Goal: Task Accomplishment & Management: Manage account settings

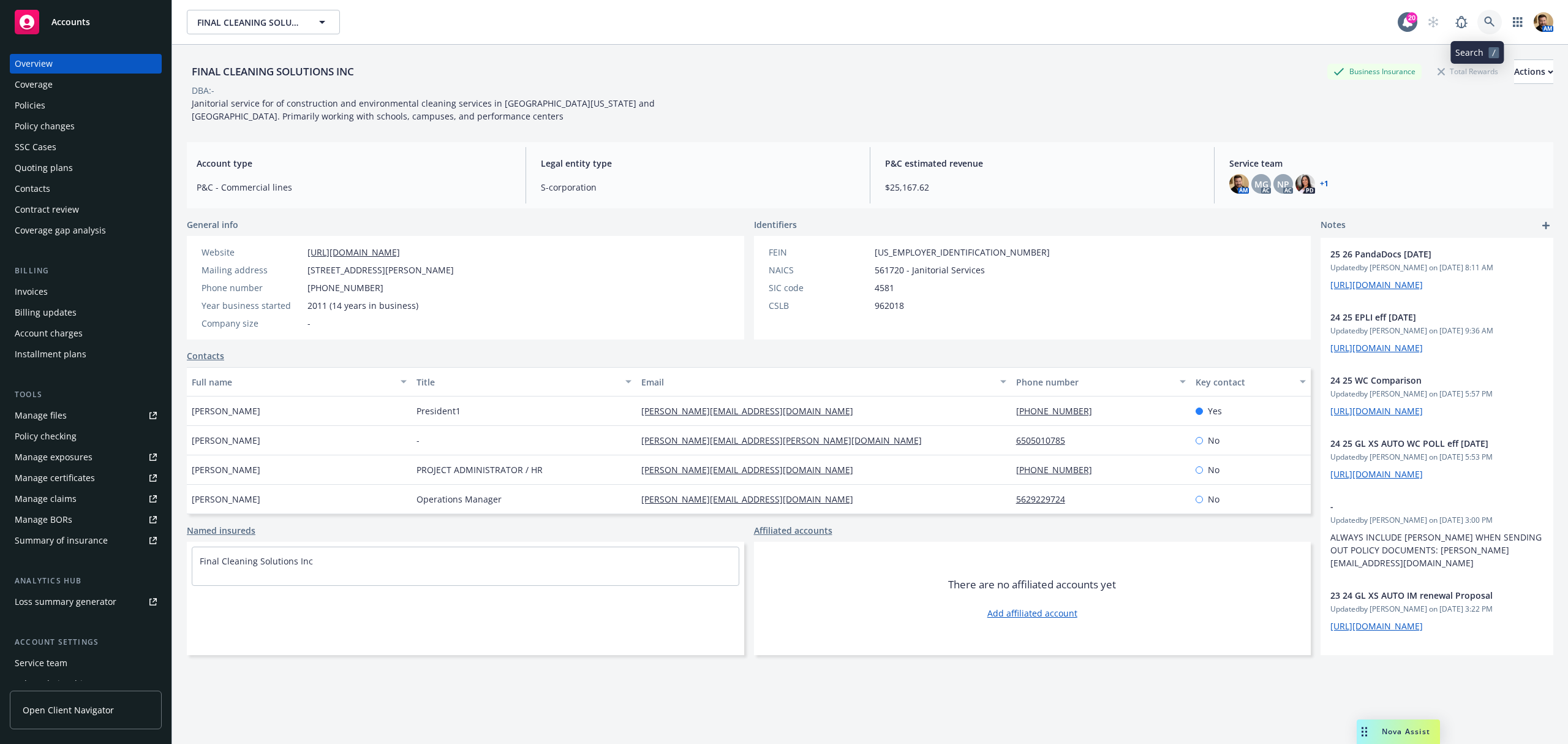
click at [1484, 17] on icon at bounding box center [1490, 23] width 11 height 11
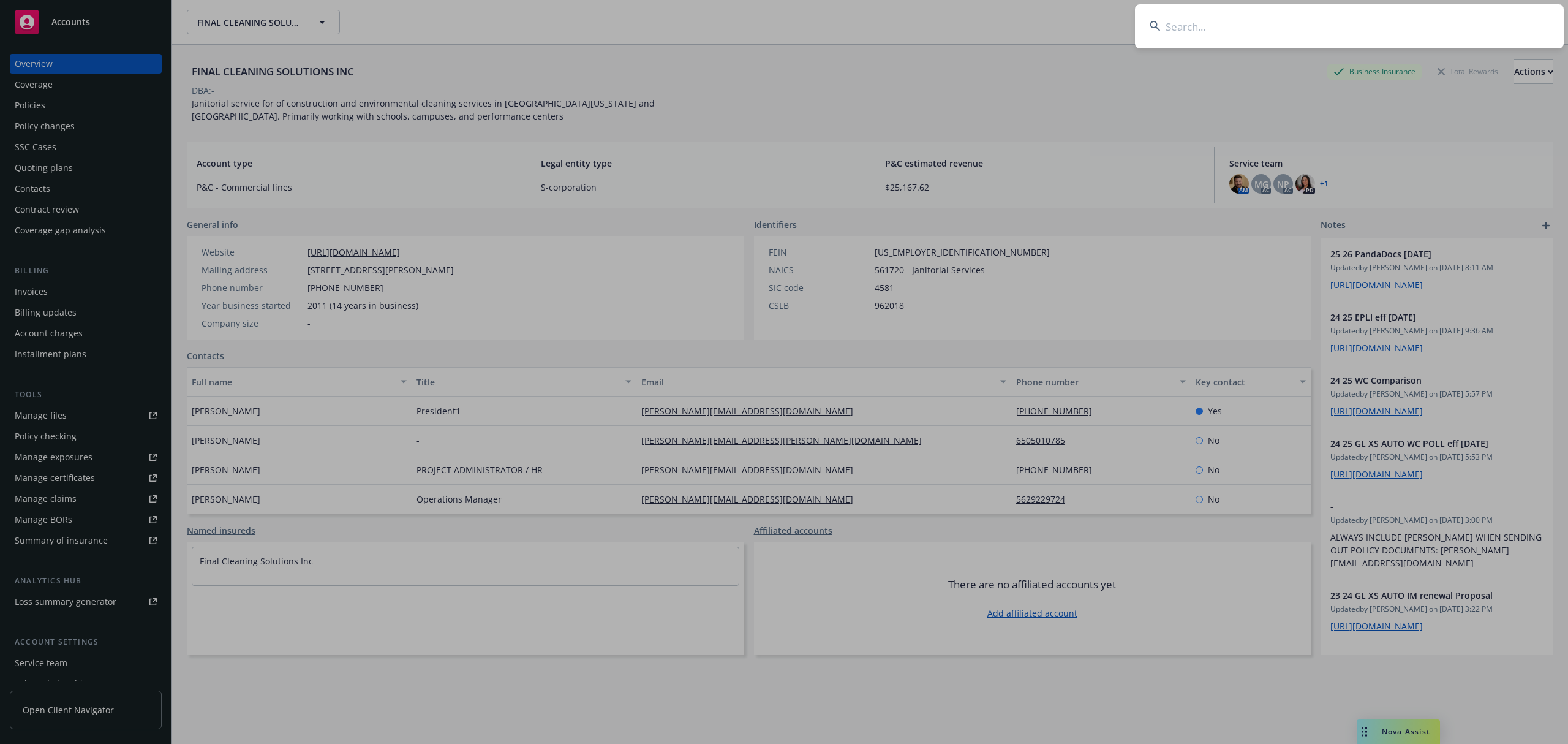
click at [1415, 33] on input at bounding box center [1349, 26] width 429 height 44
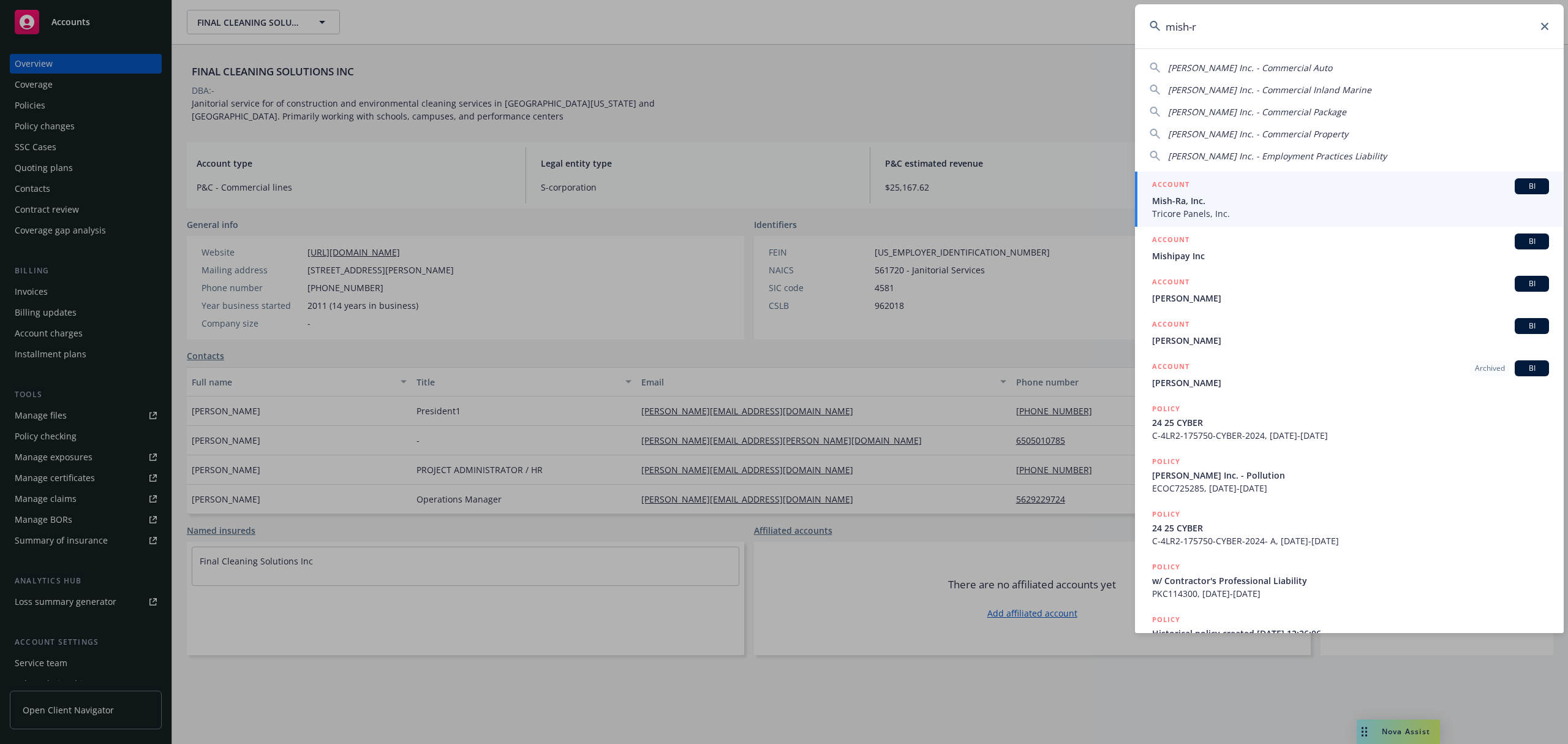
type input "mish-ra"
click at [1197, 200] on span "Mish-Ra, Inc." at bounding box center [1351, 201] width 397 height 13
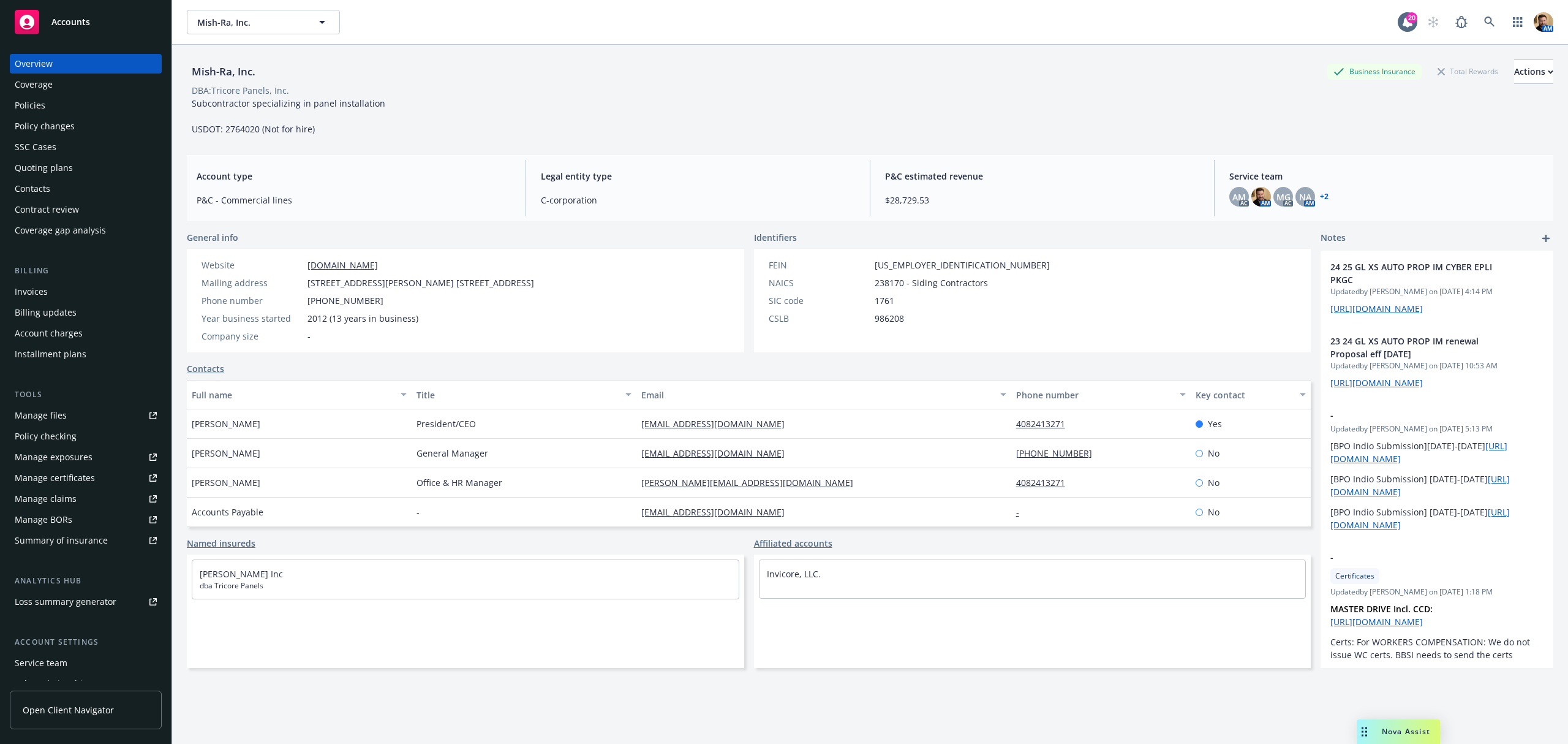
click at [37, 291] on div "Invoices" at bounding box center [31, 291] width 33 height 20
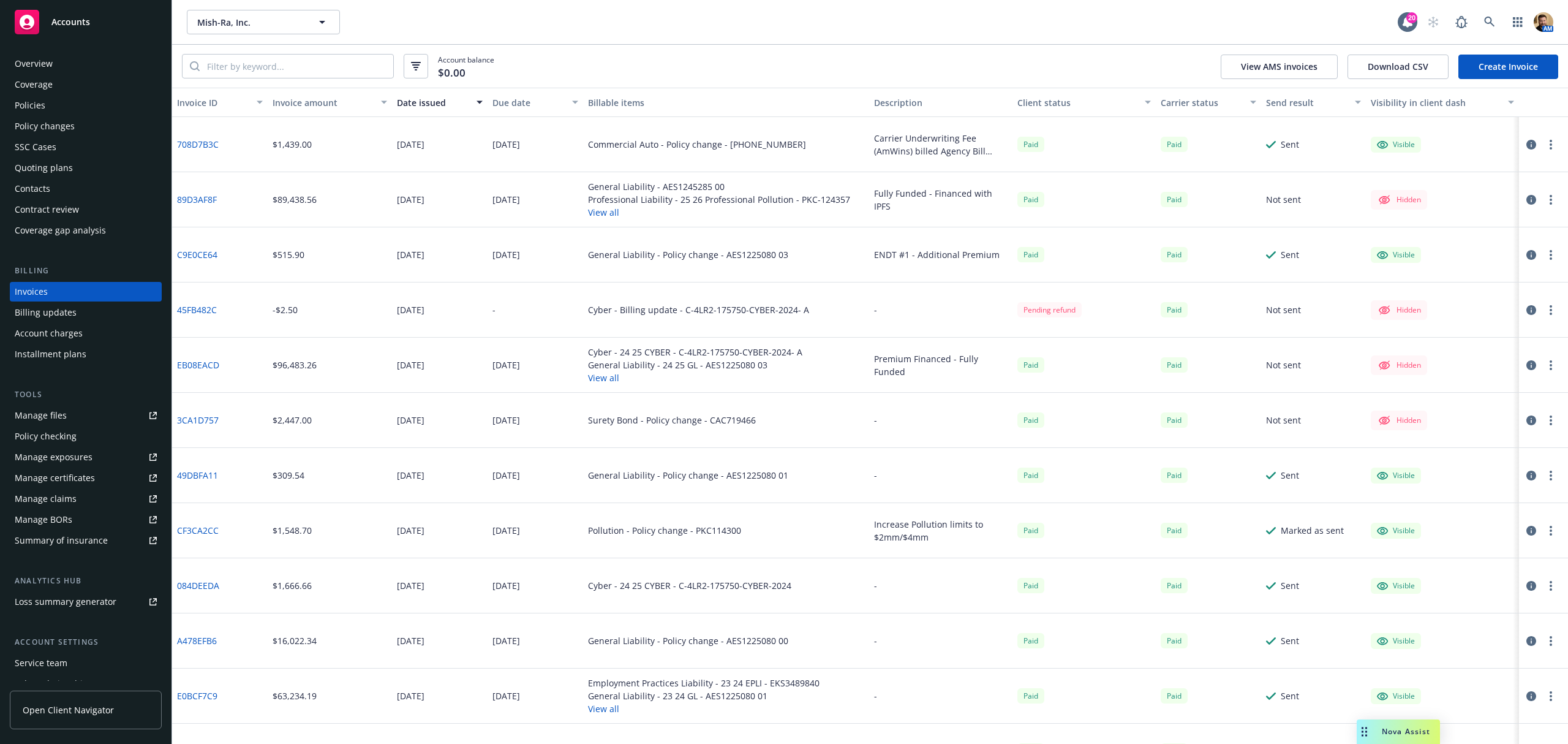
click at [1526, 197] on icon "button" at bounding box center [1531, 200] width 10 height 10
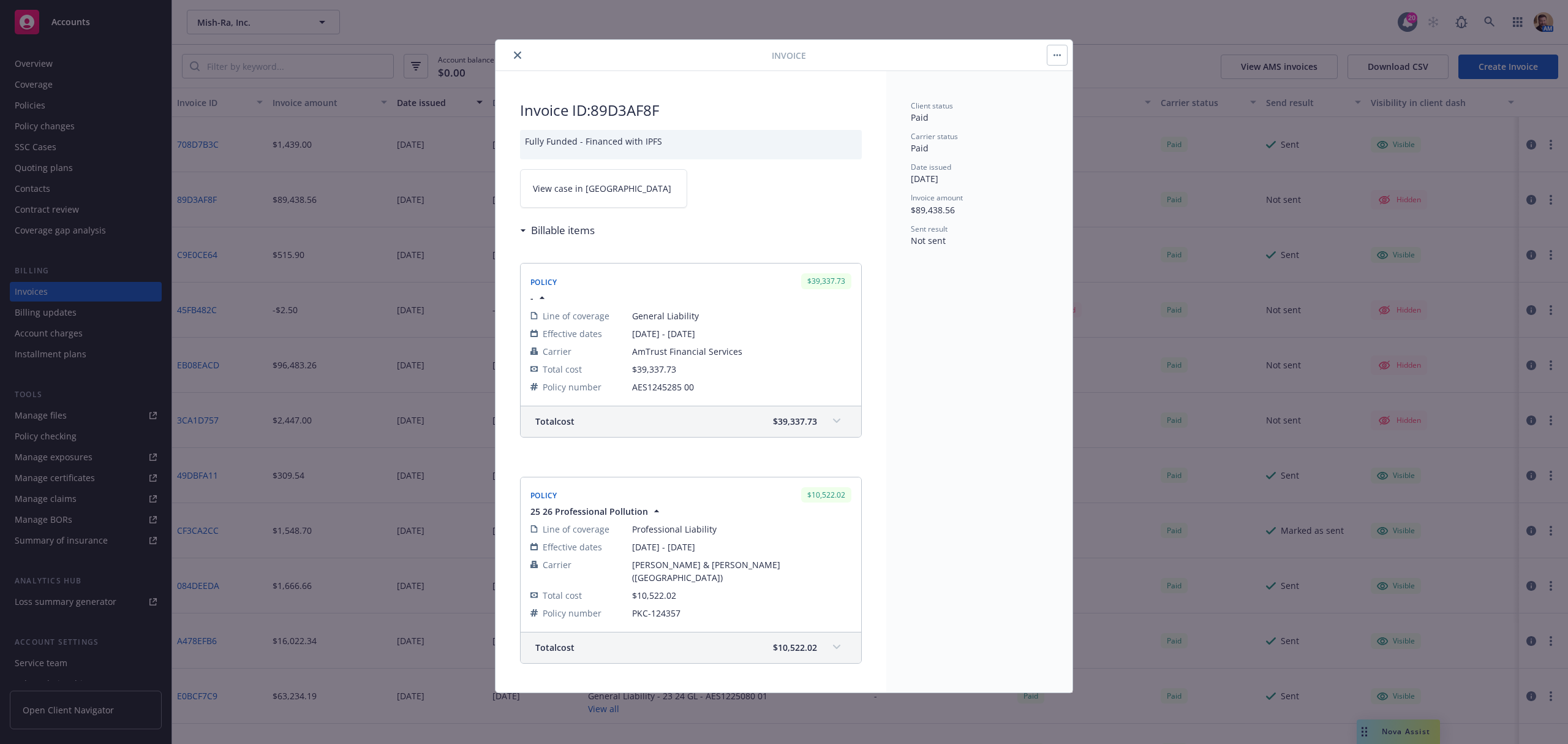
click at [545, 185] on span "View case in SSC" at bounding box center [602, 189] width 139 height 13
click at [516, 53] on icon "close" at bounding box center [517, 55] width 7 height 7
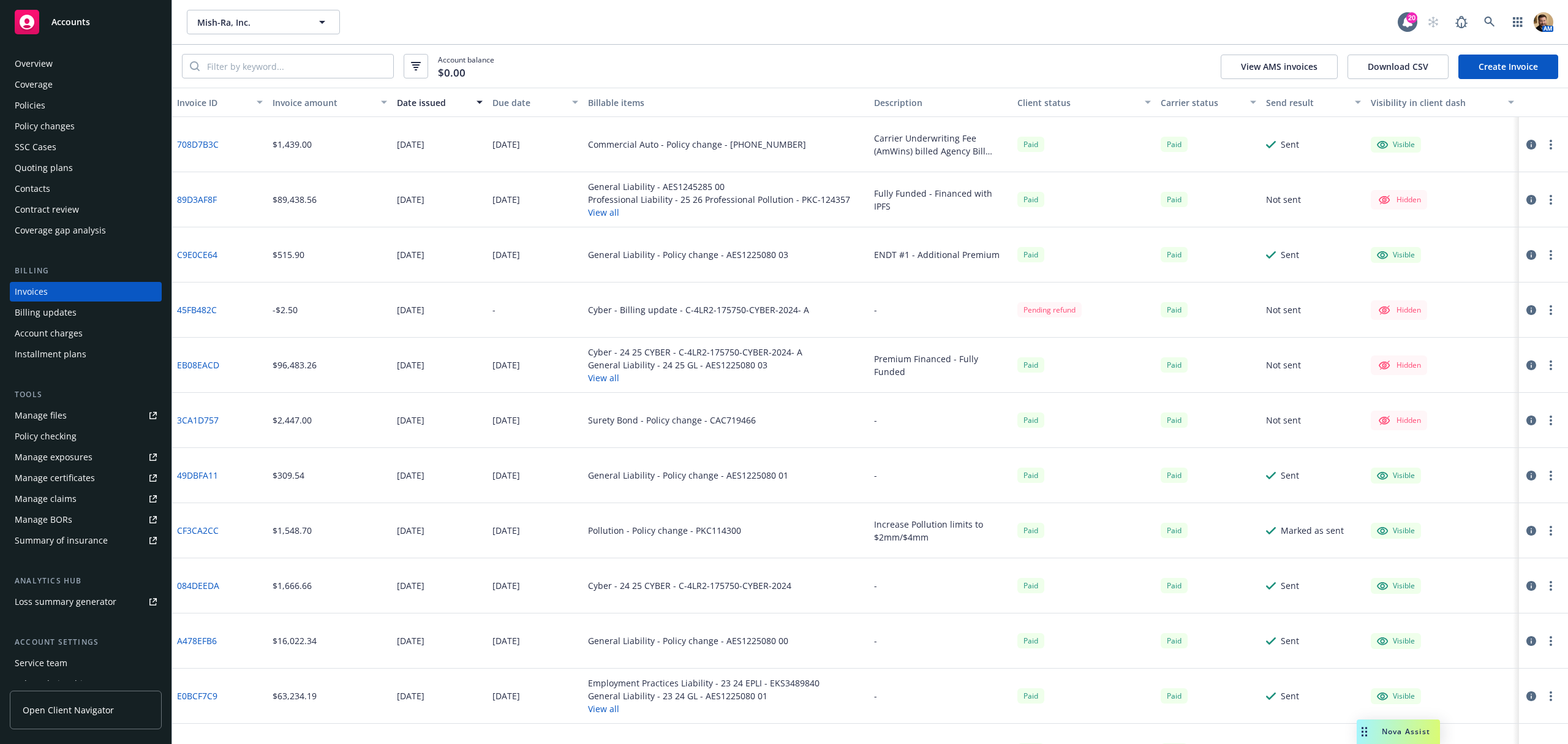
click at [82, 101] on div "Policies" at bounding box center [86, 106] width 142 height 20
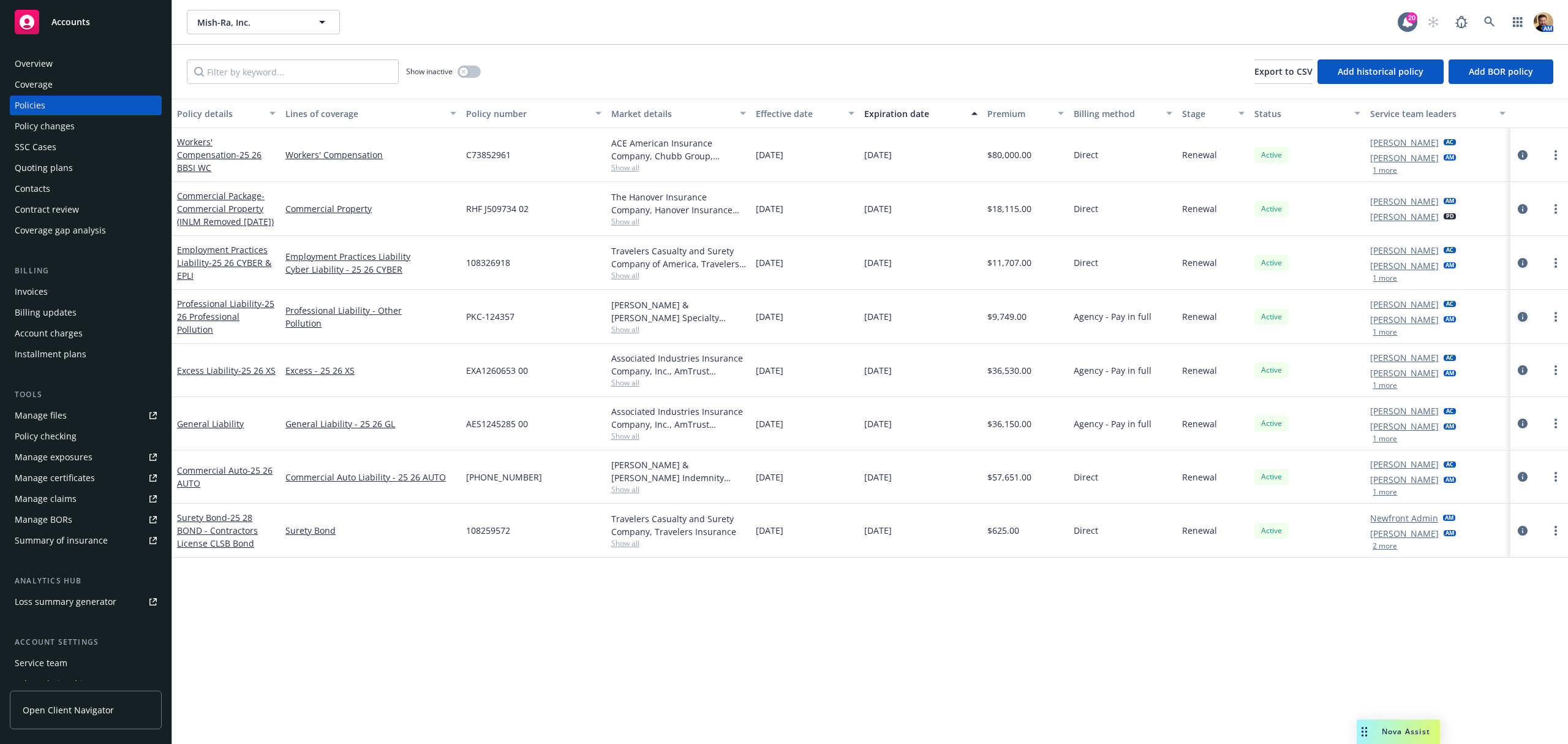
click at [1519, 317] on icon "circleInformation" at bounding box center [1523, 317] width 10 height 10
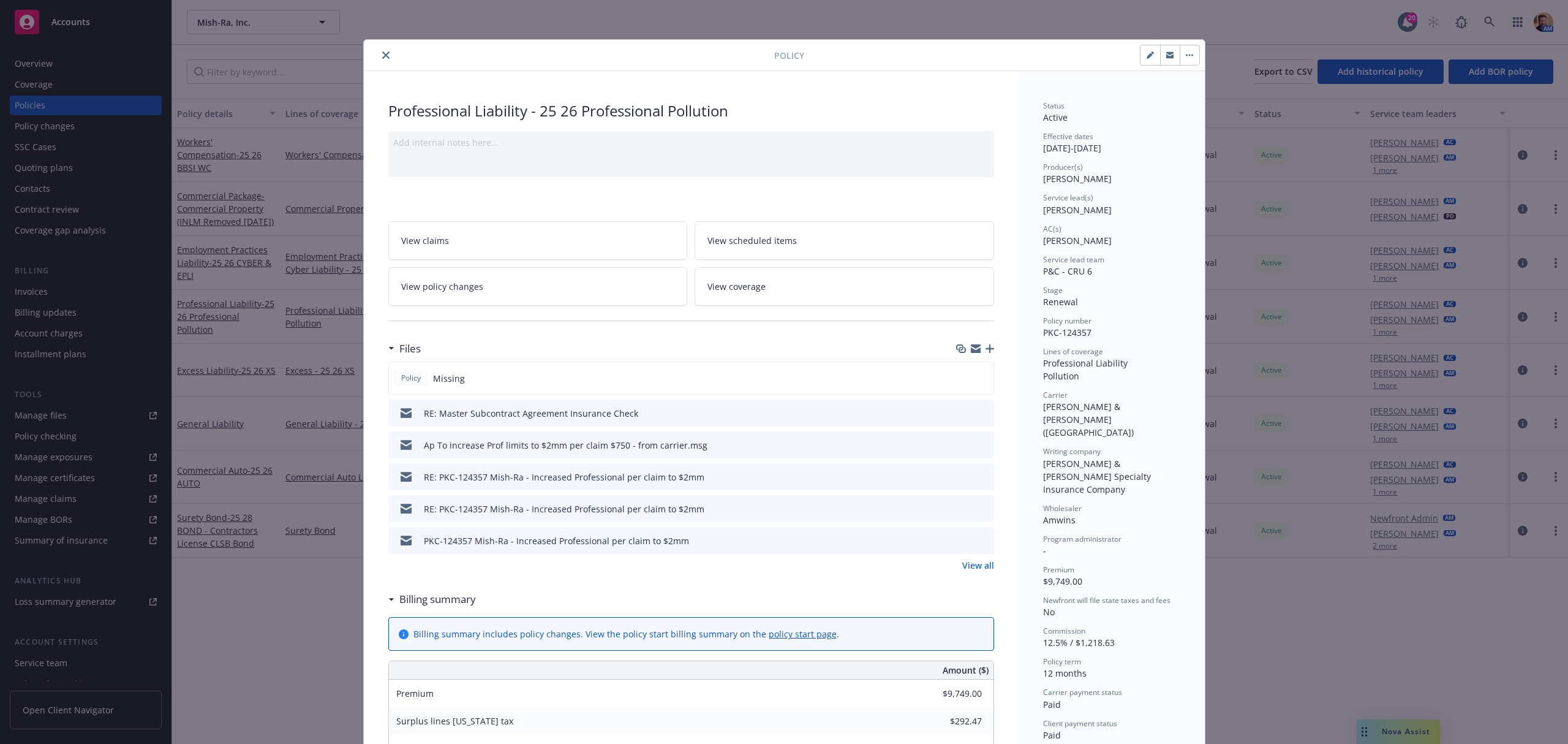
click at [985, 351] on icon "button" at bounding box center [990, 348] width 8 height 8
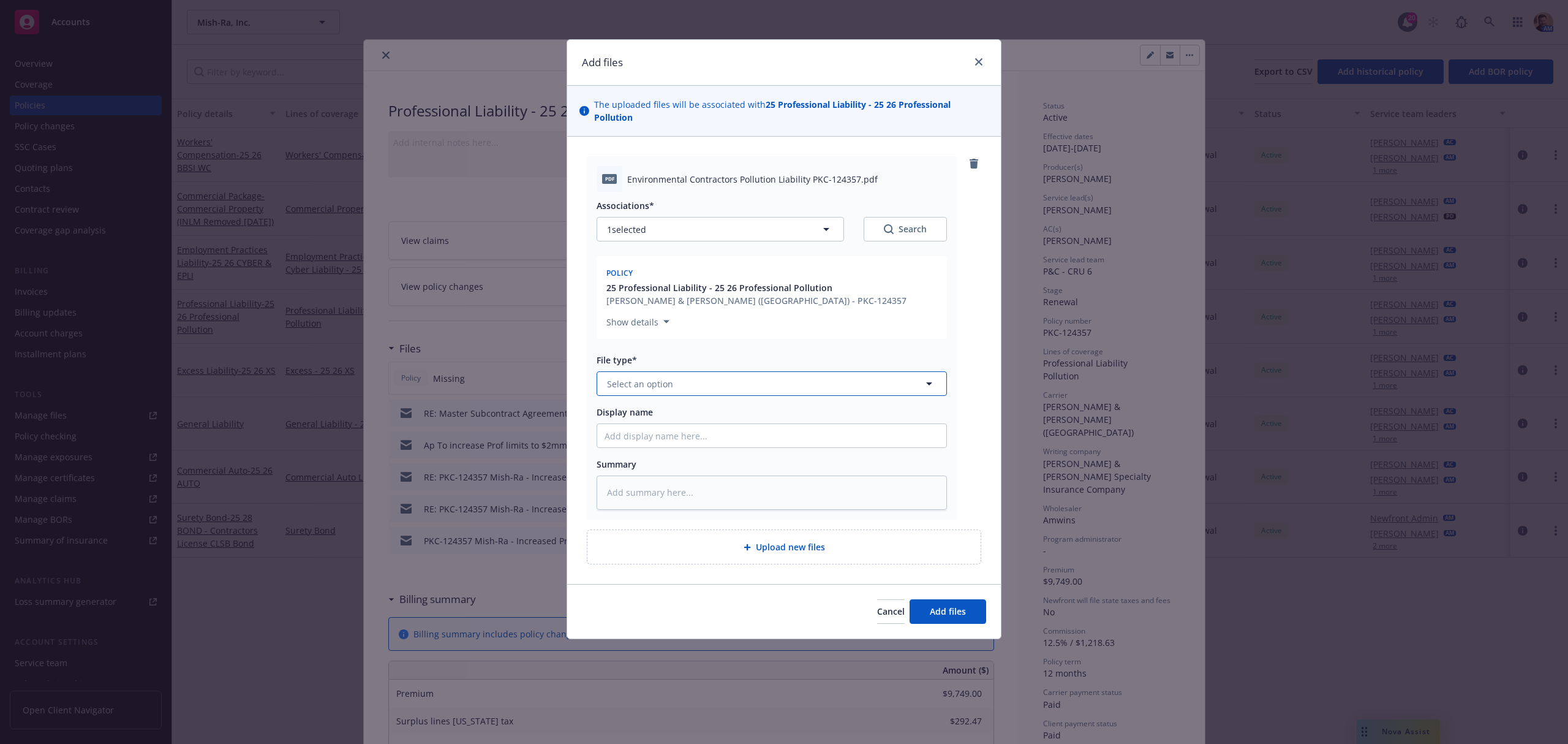
click at [698, 373] on button "Select an option" at bounding box center [772, 383] width 350 height 25
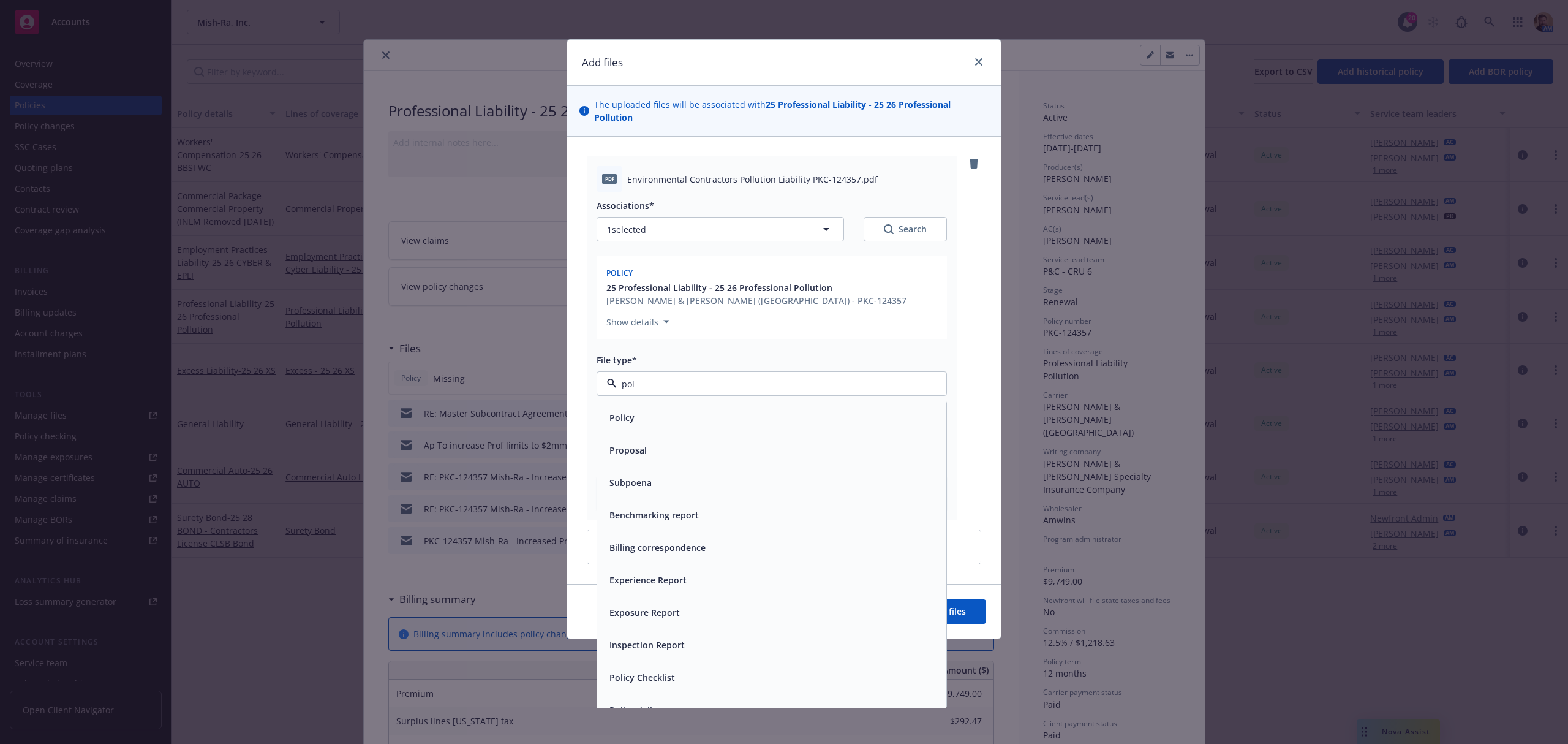
type input "poli"
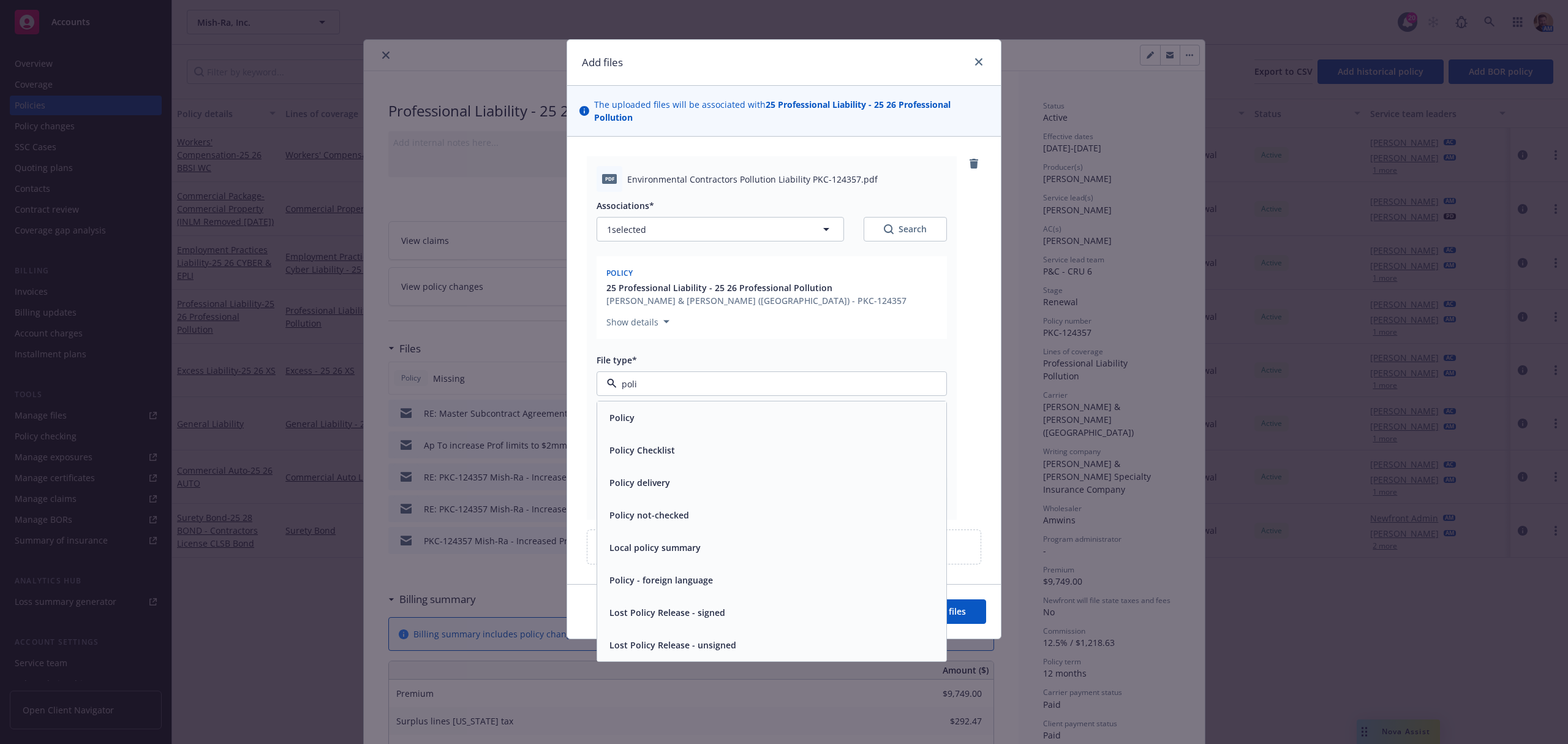
click at [662, 409] on div "Policy" at bounding box center [771, 417] width 334 height 18
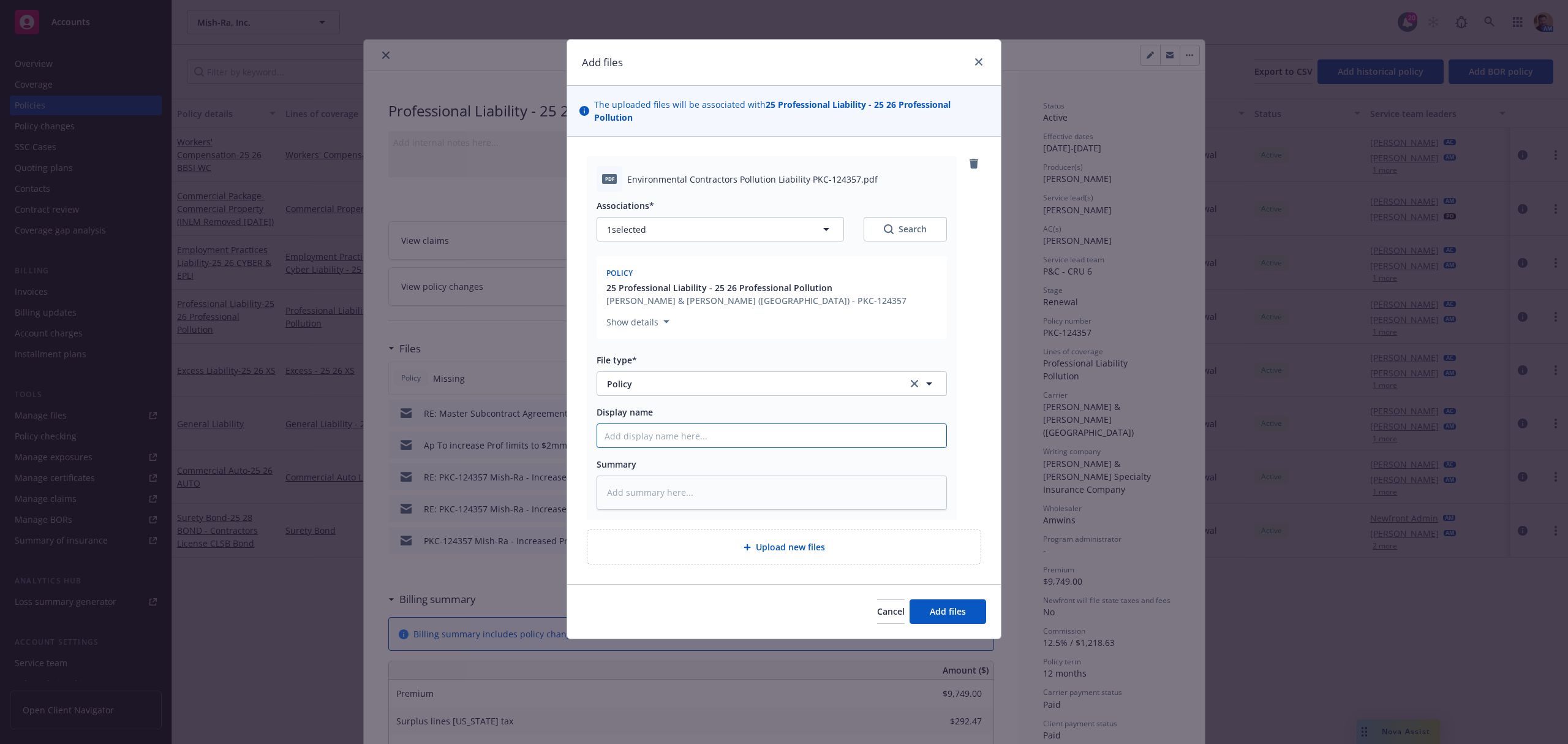
click at [650, 427] on input "Display name" at bounding box center [772, 435] width 349 height 23
type textarea "x"
type input "2"
type textarea "x"
type input "25"
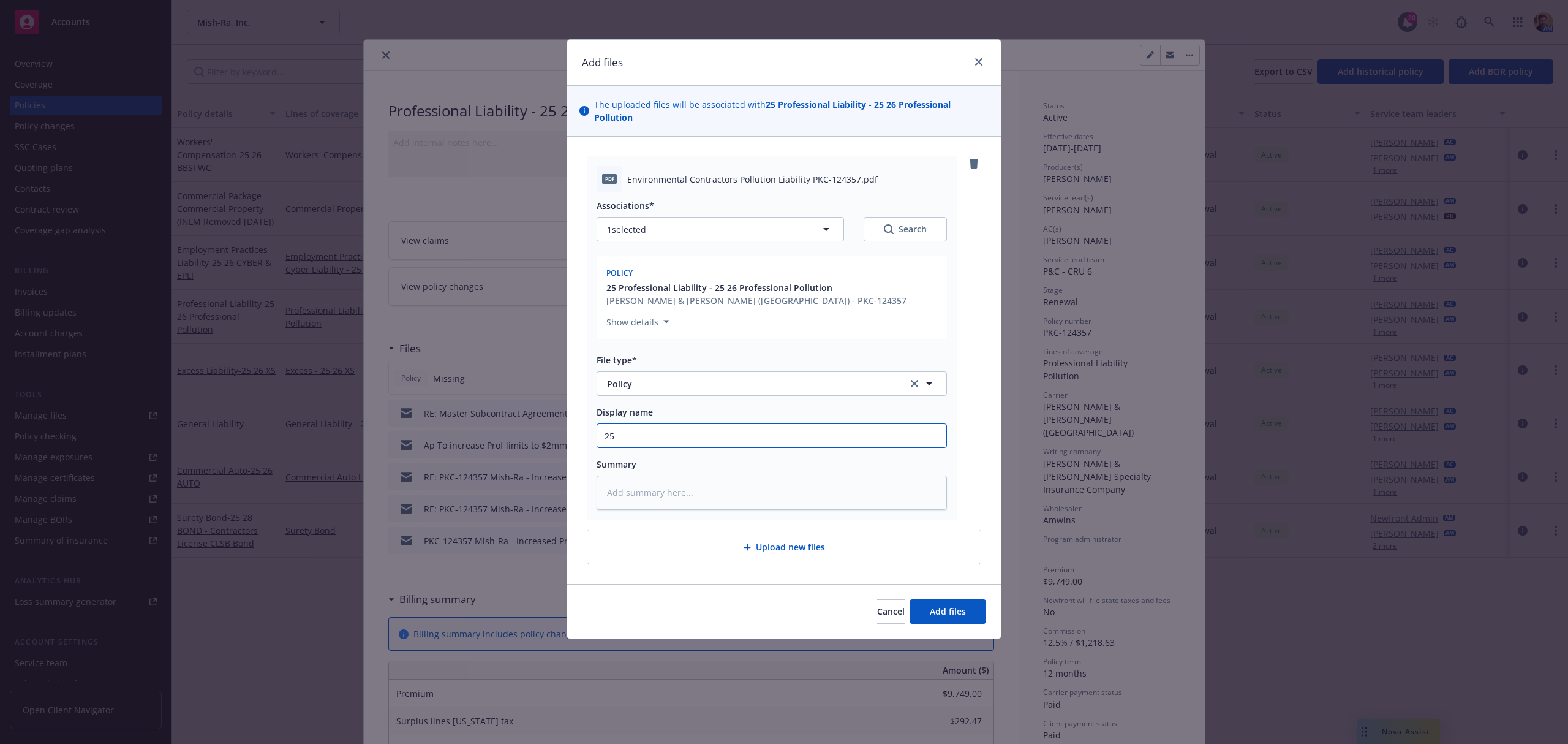
type textarea "x"
type input "25"
type textarea "x"
type input "25 2"
type textarea "x"
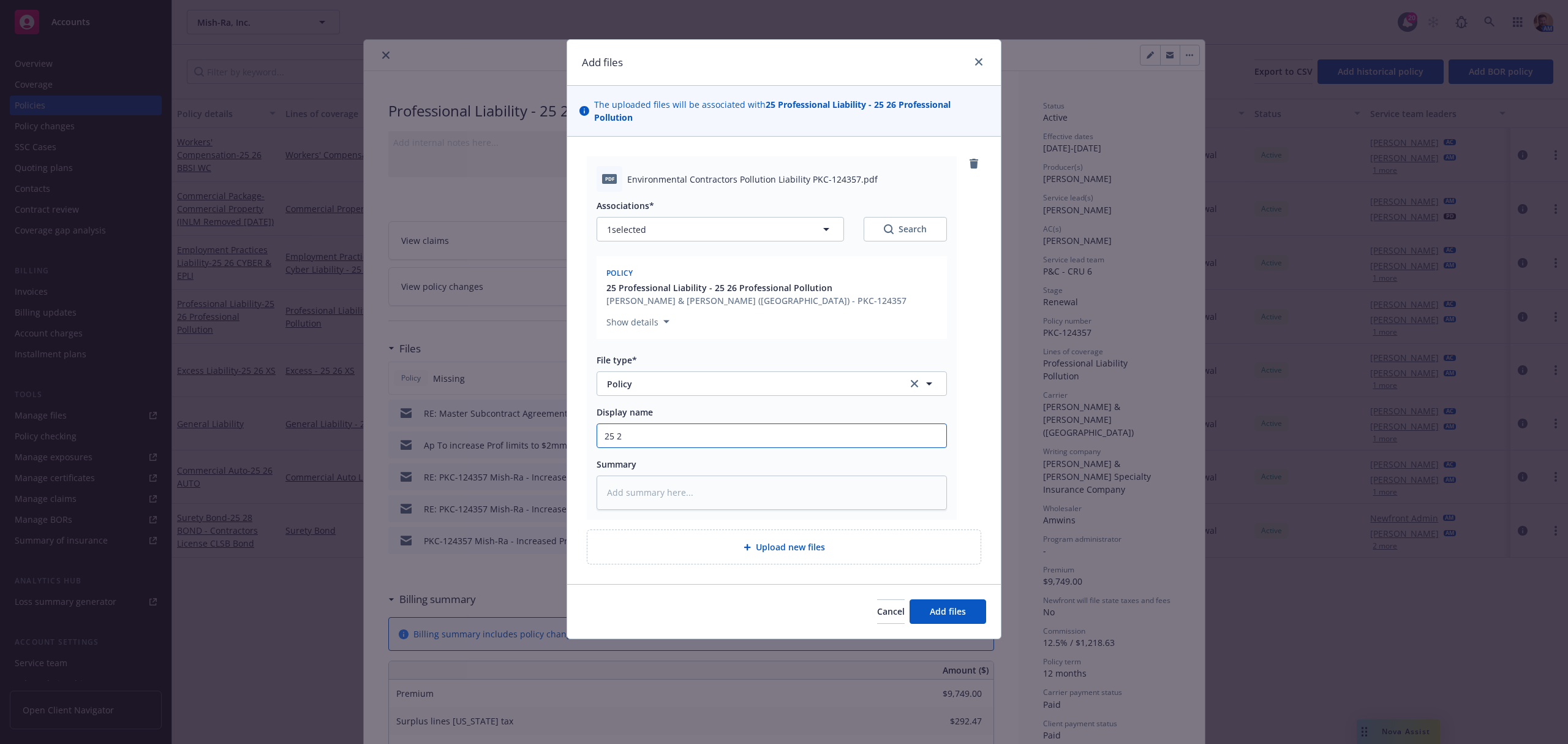
type input "25 26"
type textarea "x"
type input "25 26"
type textarea "x"
type input "25 26 C"
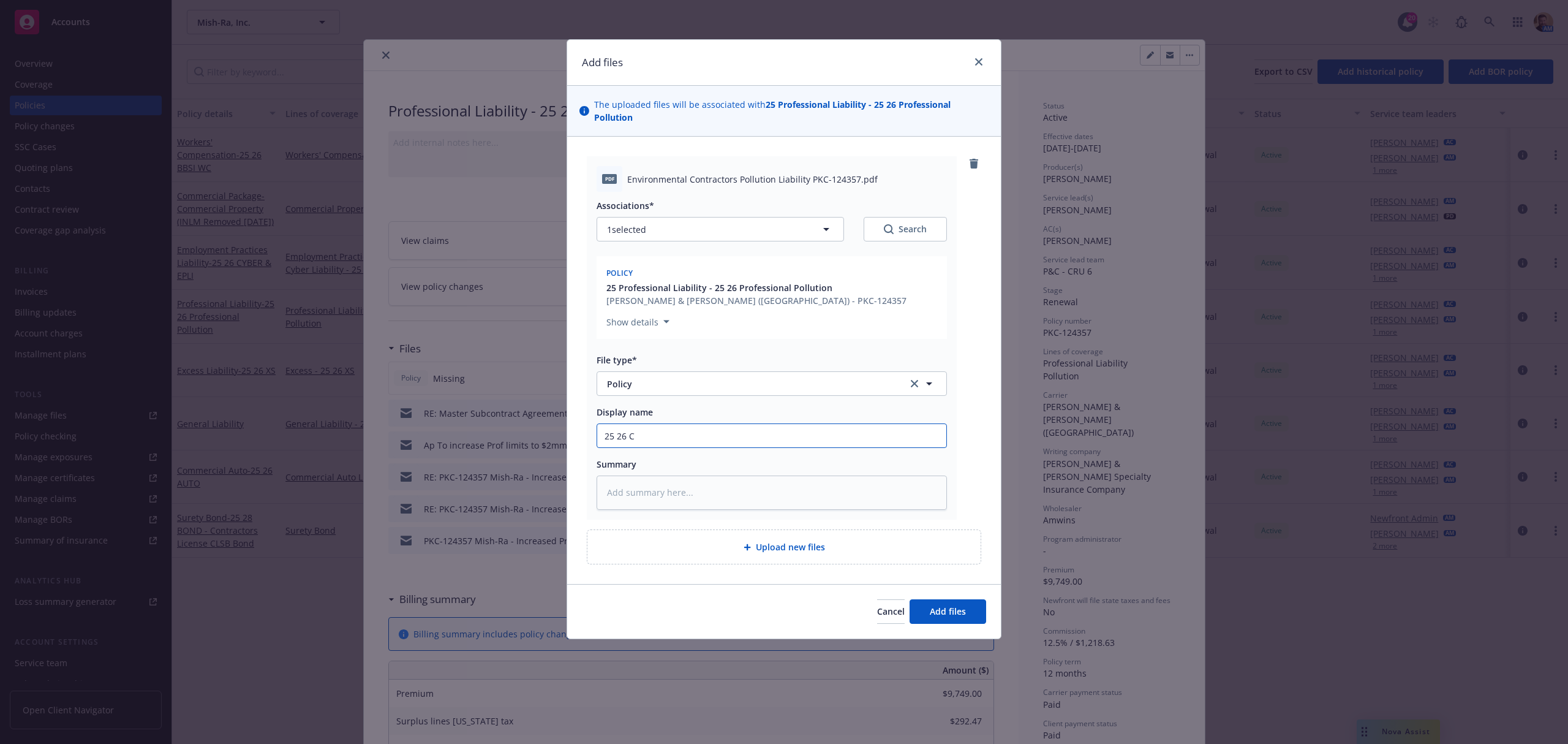
type textarea "x"
type input "25 26 Co"
type textarea "x"
type input "25 26 Con"
type textarea "x"
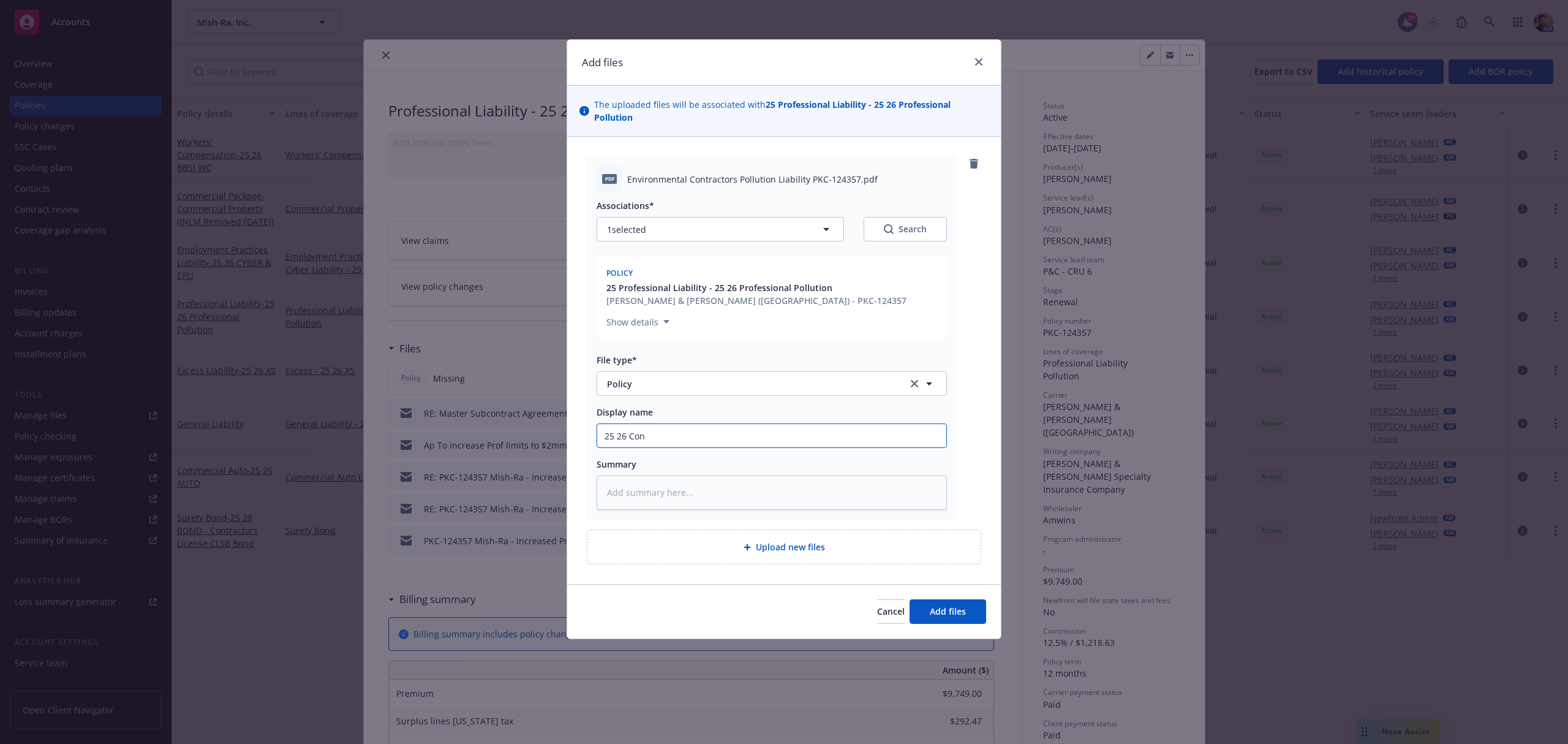
type input "25 26 Cont"
type textarea "x"
type input "25 26 Contr"
type textarea "x"
type input "25 26 Contra"
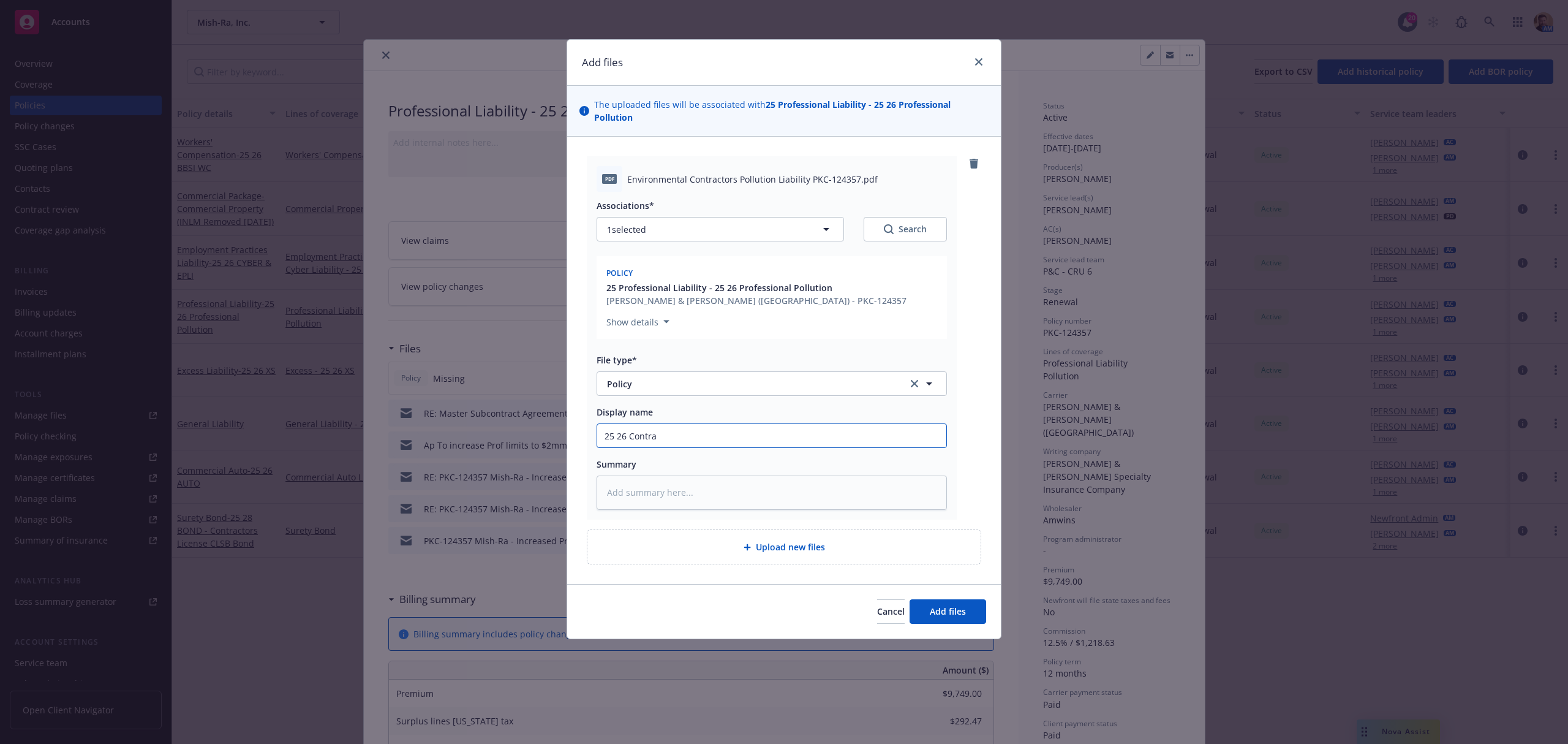
type textarea "x"
type input "25 26 Contrac"
click at [719, 424] on input "25 26 Contrac" at bounding box center [772, 435] width 349 height 23
type textarea "x"
type input "25 26 Contra"
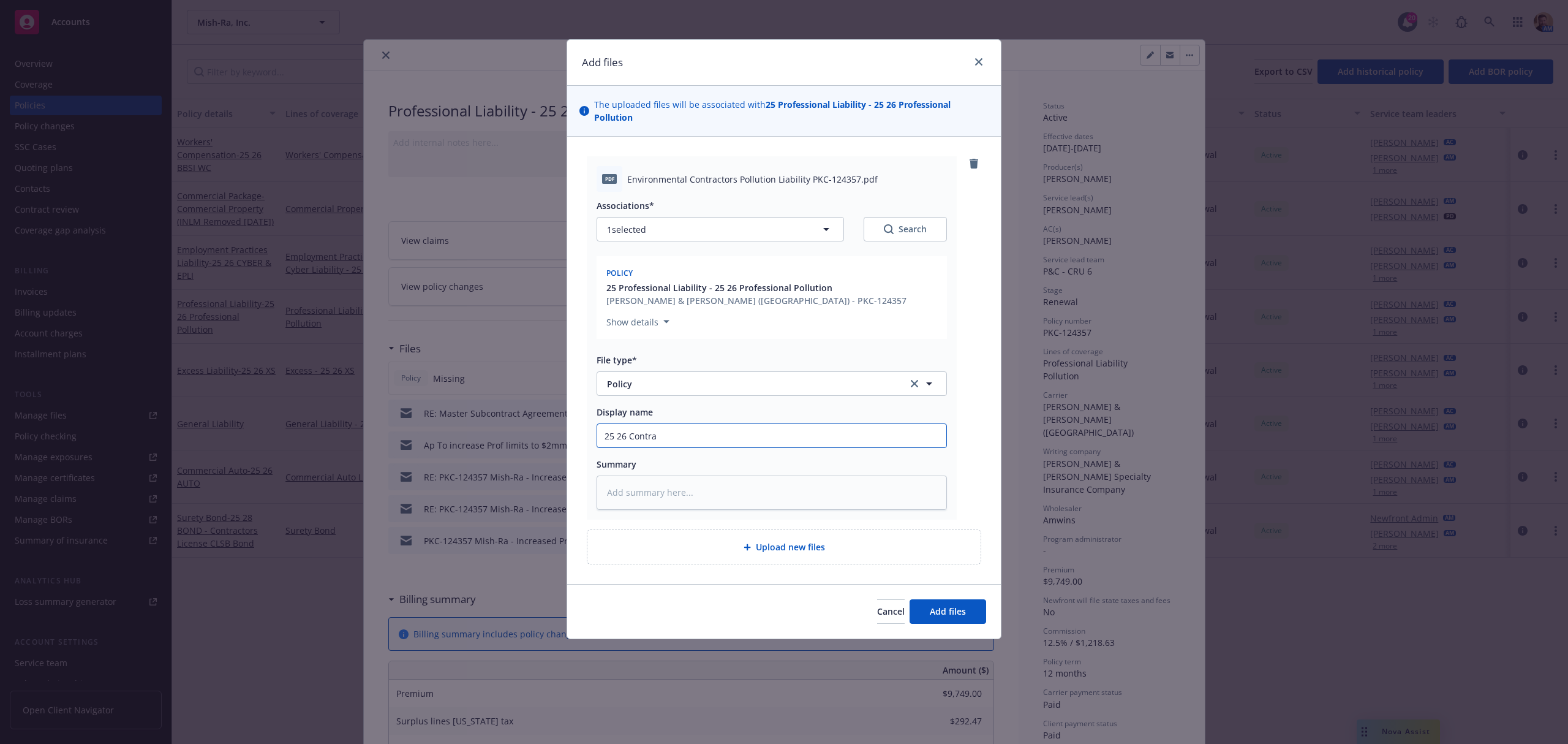
type textarea "x"
type input "25 26 Contr"
type textarea "x"
type input "25 26 Cont"
type textarea "x"
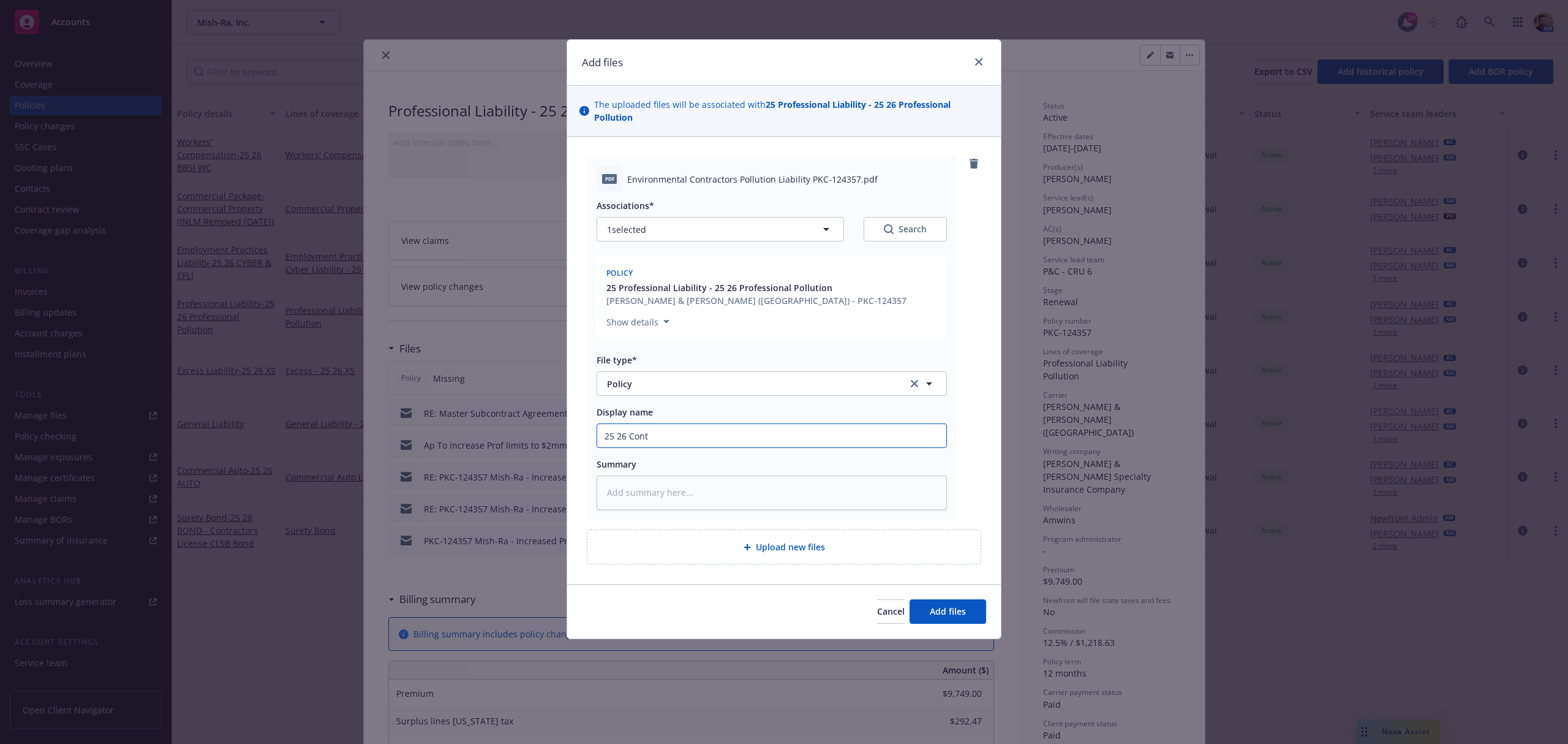
type input "25 26 Con"
type textarea "x"
type input "25 26 Co"
type textarea "x"
type input "25 26 C"
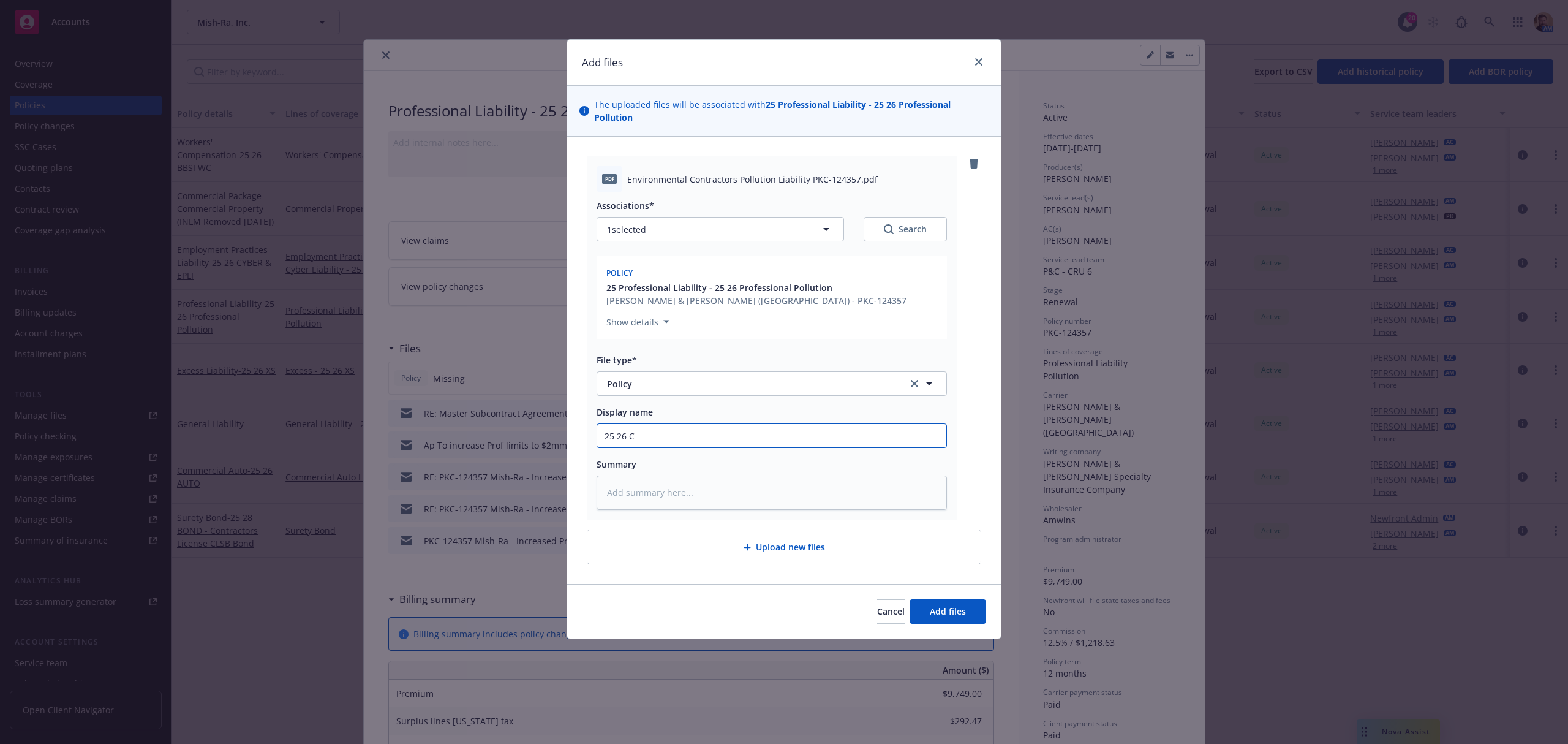
type textarea "x"
type input "25 26 CP"
type textarea "x"
type input "25 26 C"
type textarea "x"
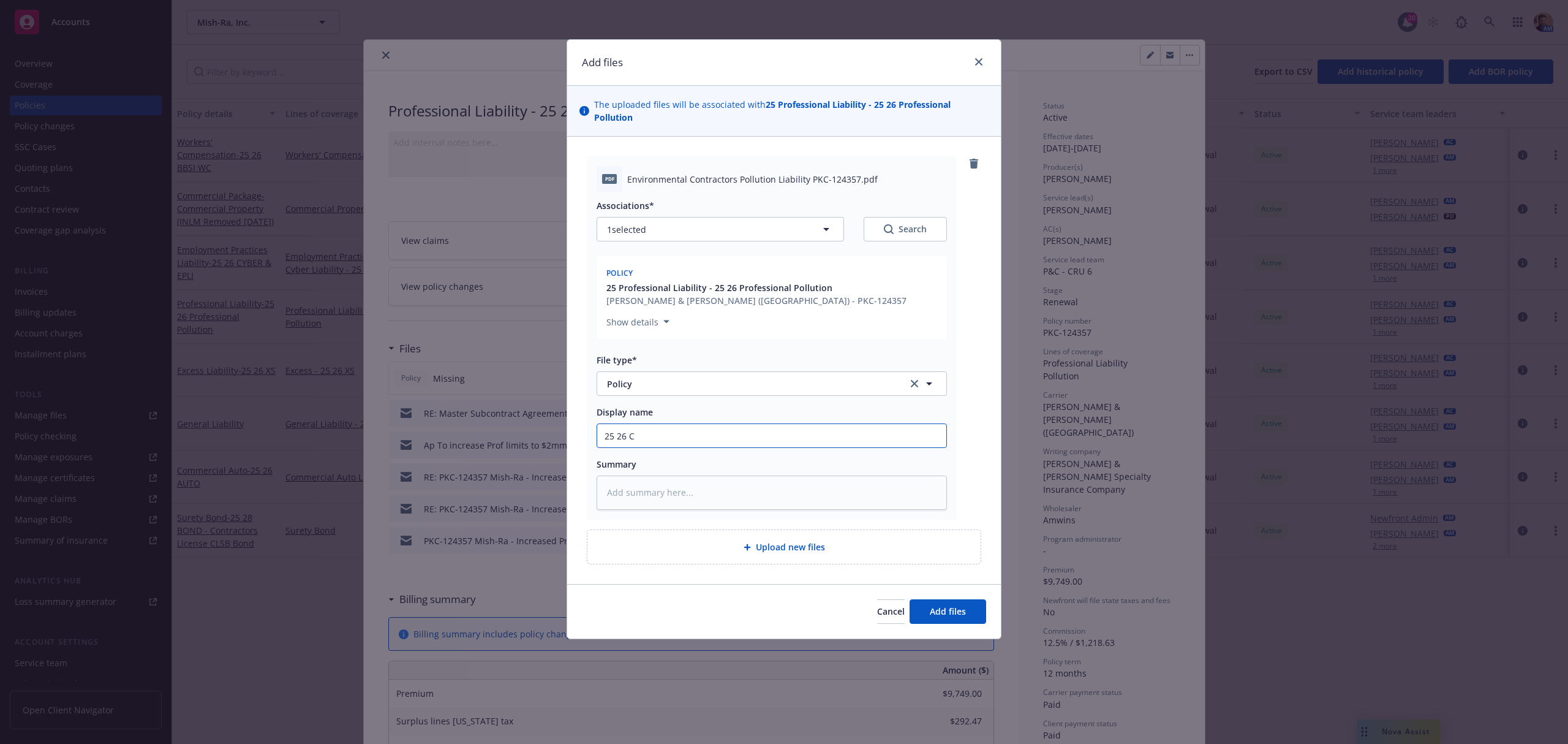
type input "25 26"
type textarea "x"
type input "25 26 P"
type textarea "x"
type input "25 26 Po"
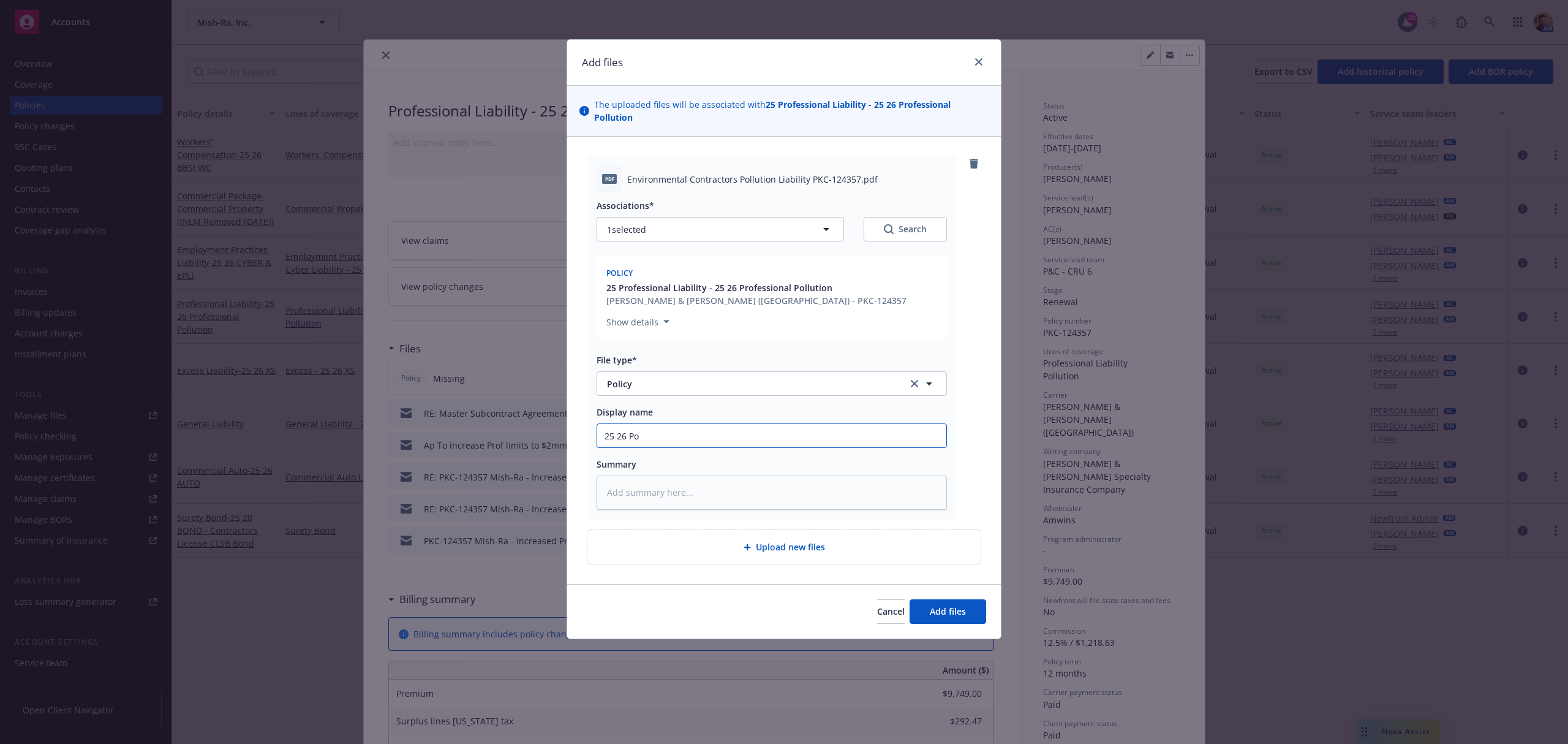
type textarea "x"
type input "25 26 Pol"
type textarea "x"
type input "25 26 Poll"
type textarea "x"
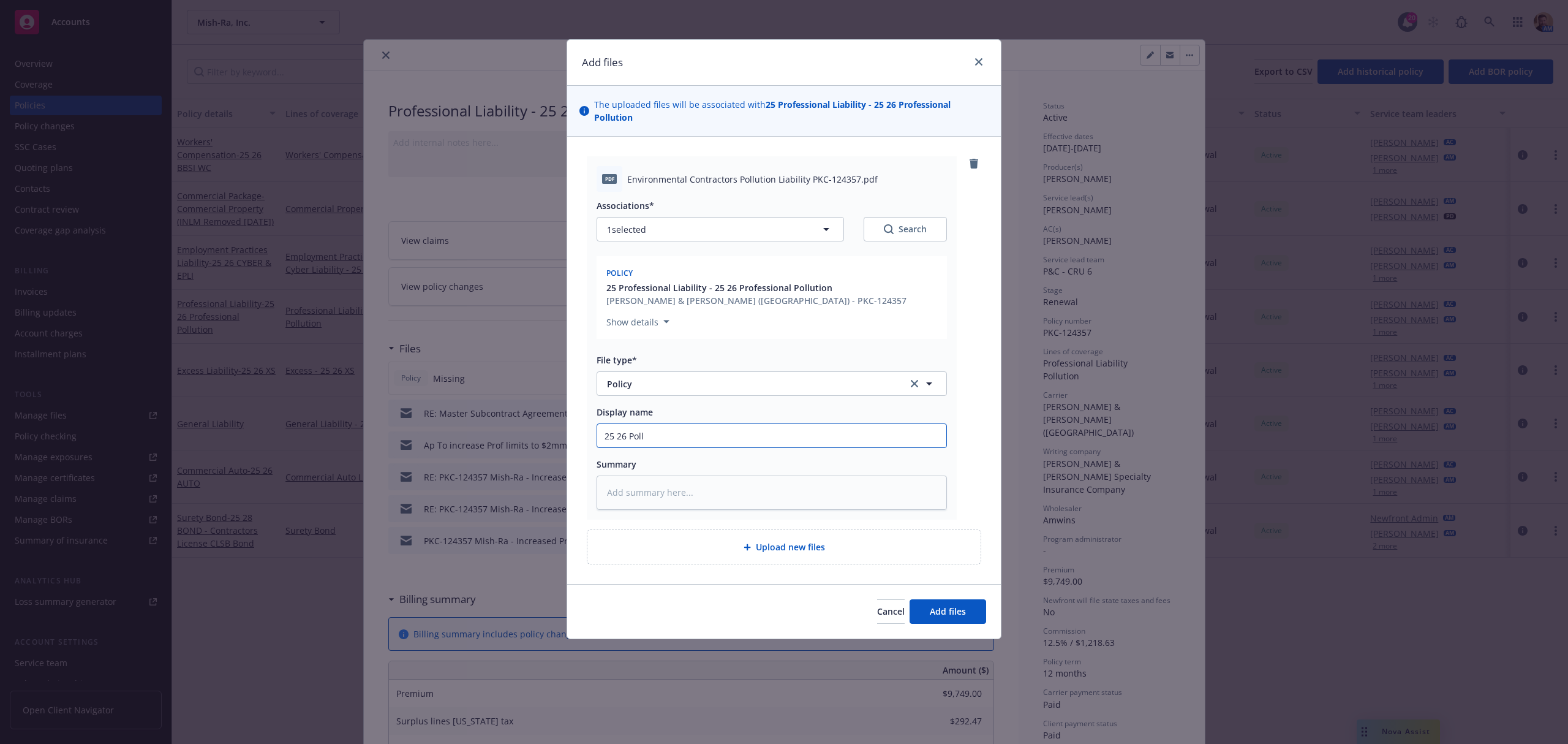
type input "25 26 Pollu"
type textarea "x"
type input "25 26 Pollut"
type textarea "x"
type input "25 26 Polluti"
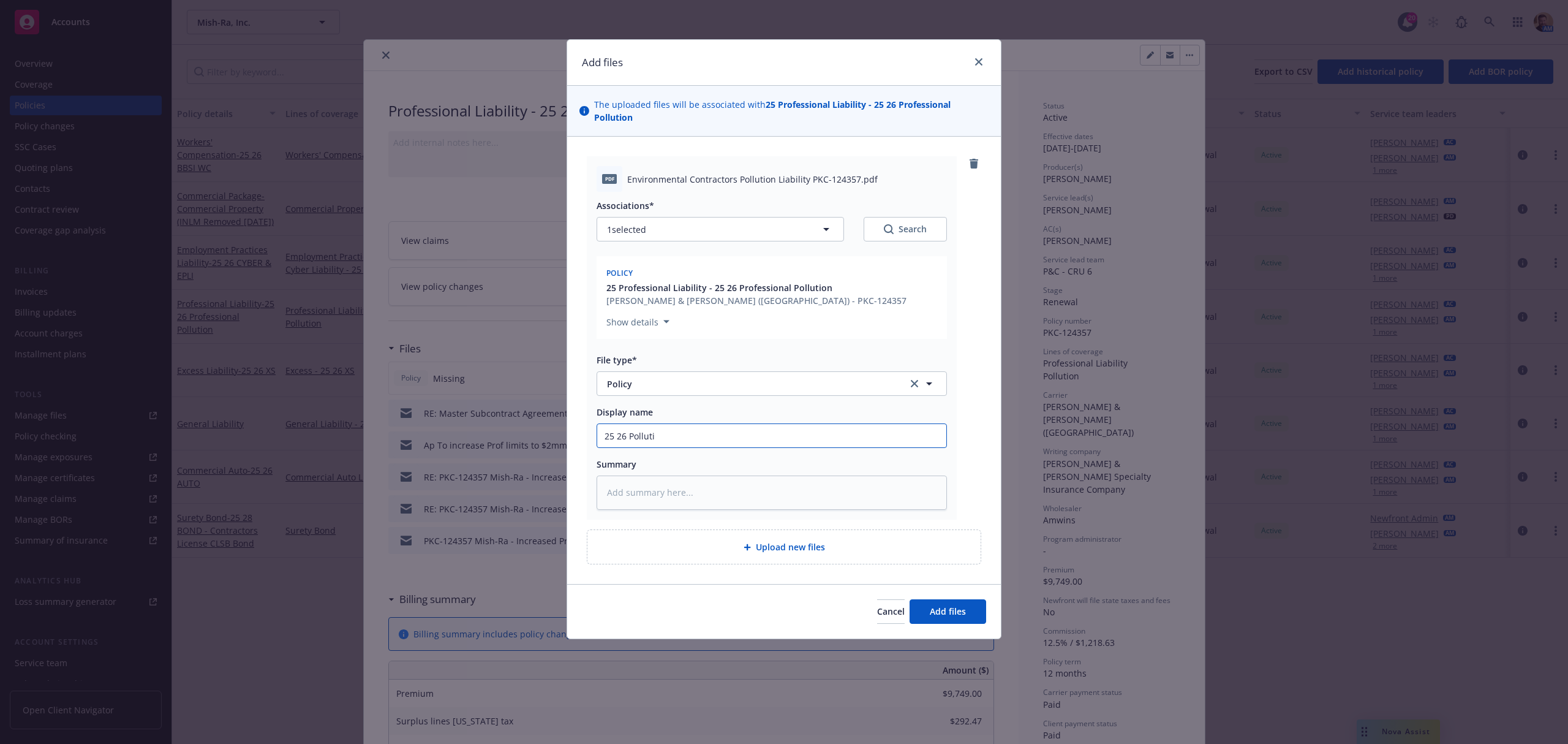
type textarea "x"
type input "25 26 Pollutio"
type textarea "x"
type input "25 26 Pollution"
type textarea "x"
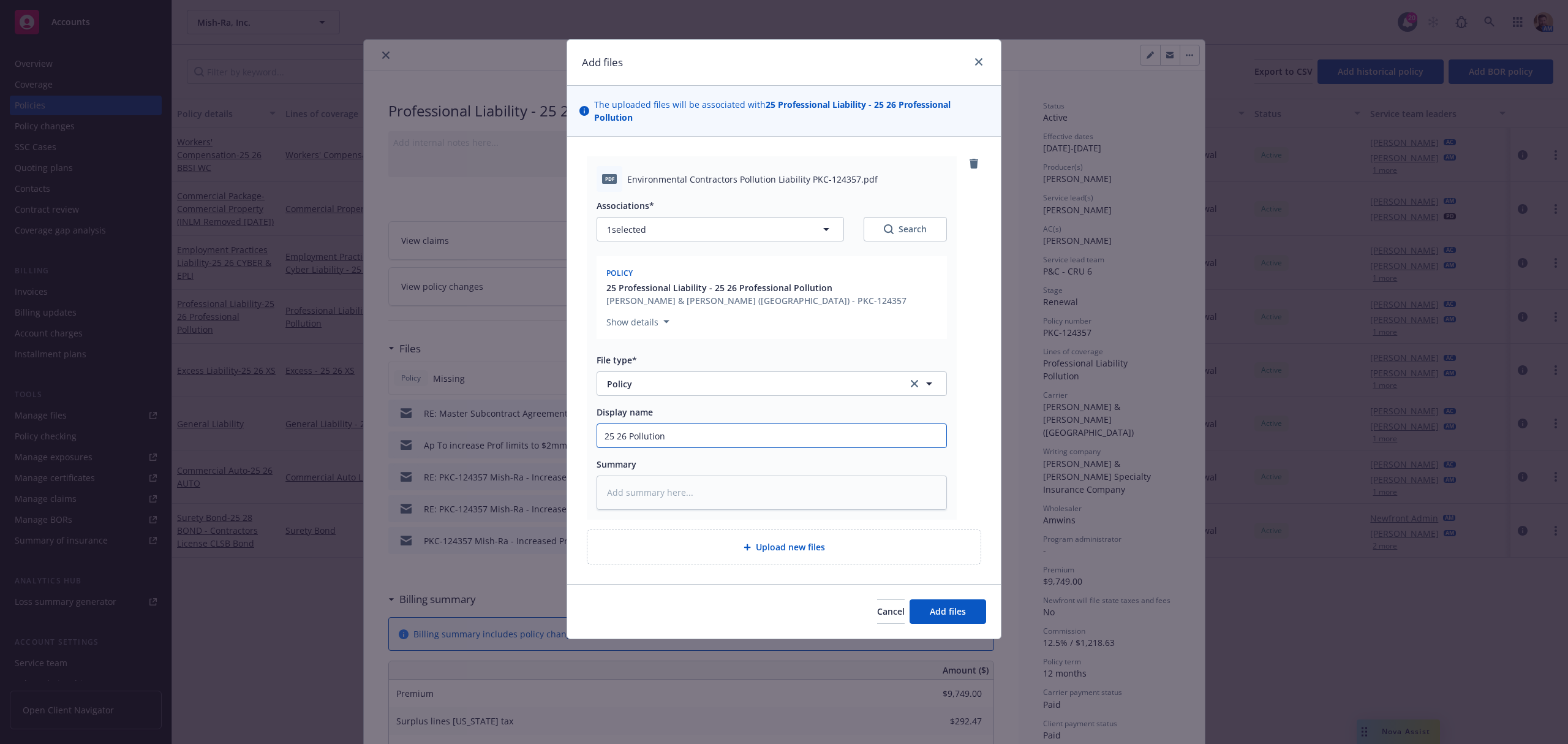
type input "25 26 Pollution"
type textarea "x"
type input "25 26 Pollution P"
type textarea "x"
type input "25 26 Pollution Pr"
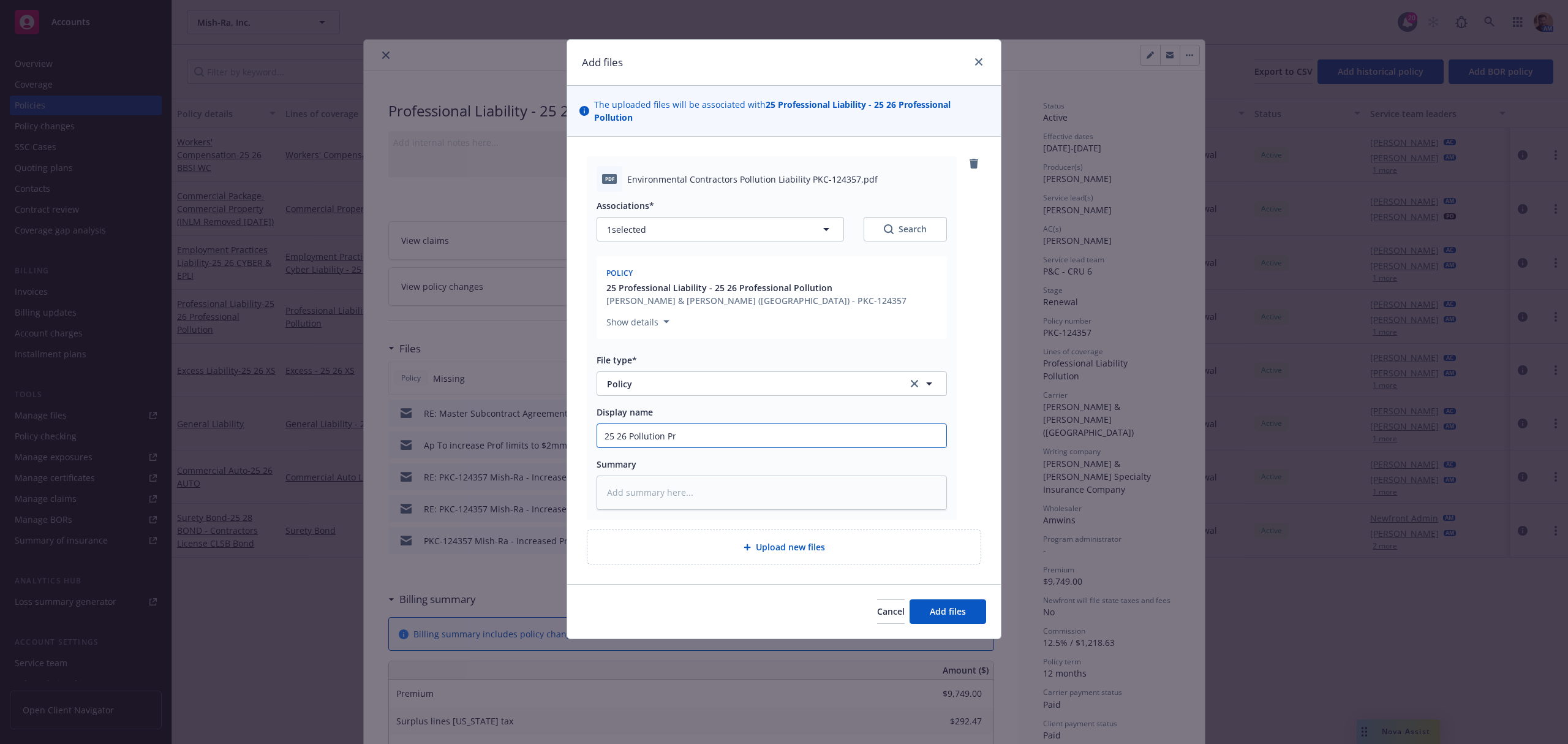
type textarea "x"
type input "25 26 Pollution Pro"
type textarea "x"
type input "25 26 Pollution Prof"
type textarea "x"
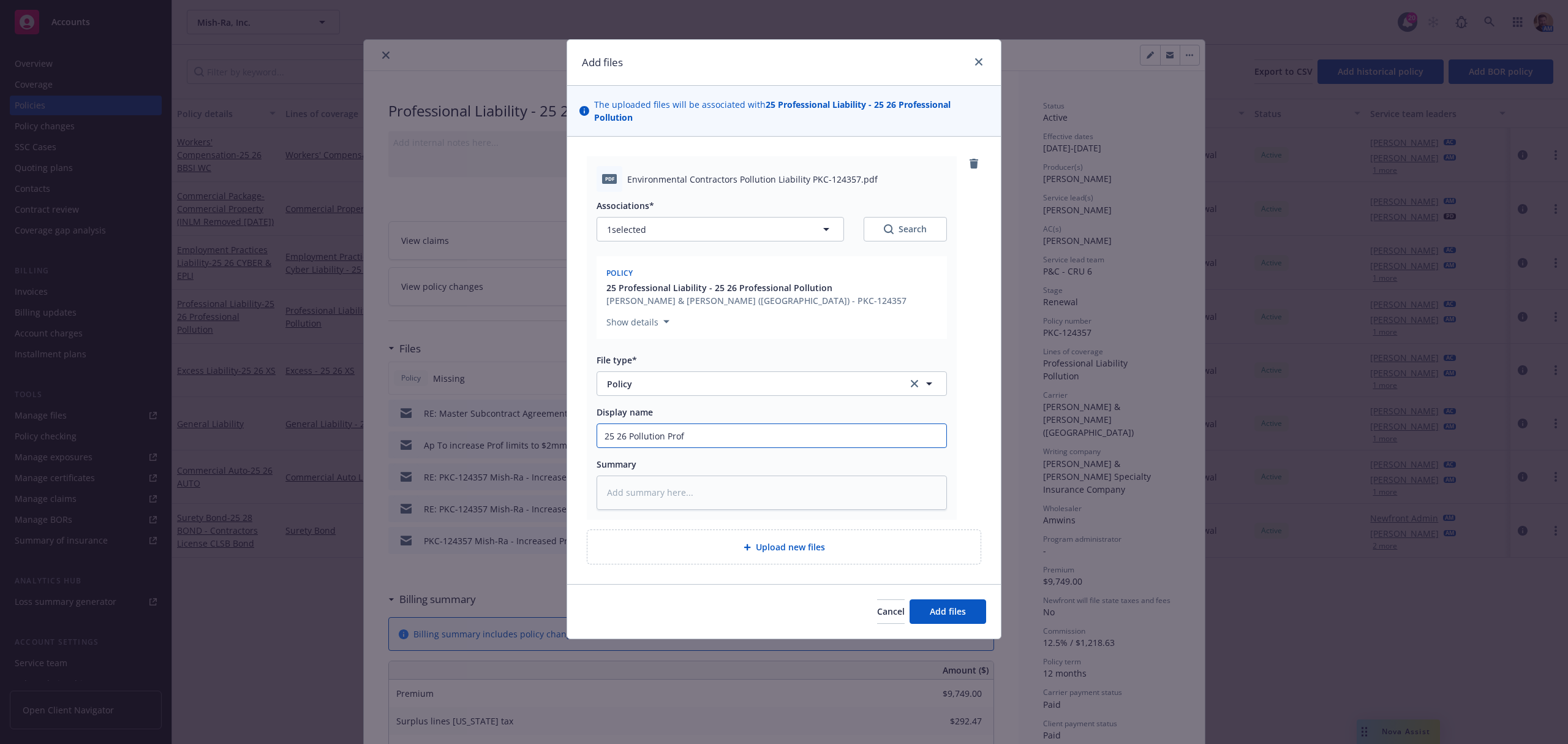
type input "25 26 Pollution Profe"
type textarea "x"
type input "25 26 Pollution Profes"
type textarea "x"
type input "25 26 Pollution Profess"
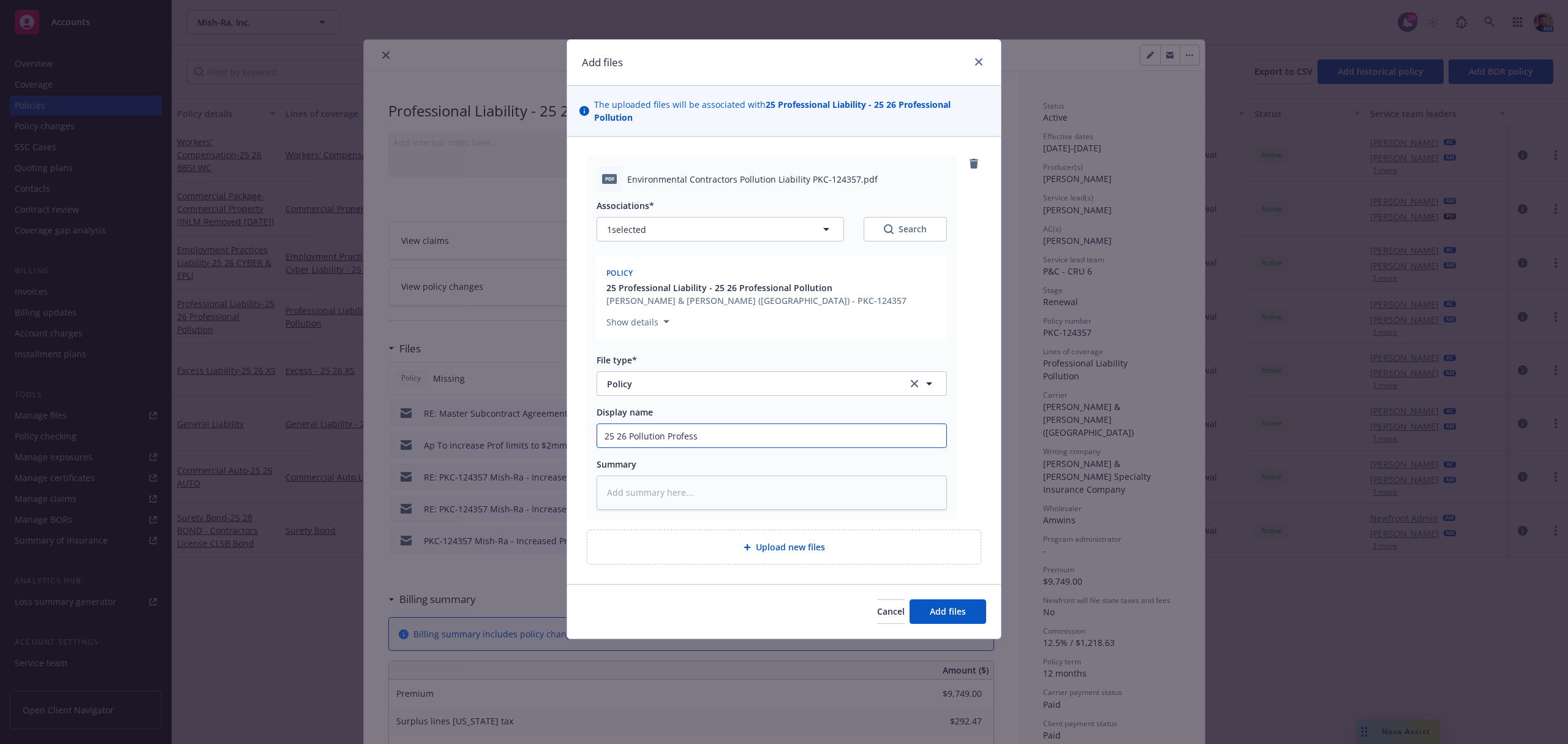
type textarea "x"
type input "25 26 Pollution Professio"
type textarea "x"
type input "25 26 Pollution Profession"
type textarea "x"
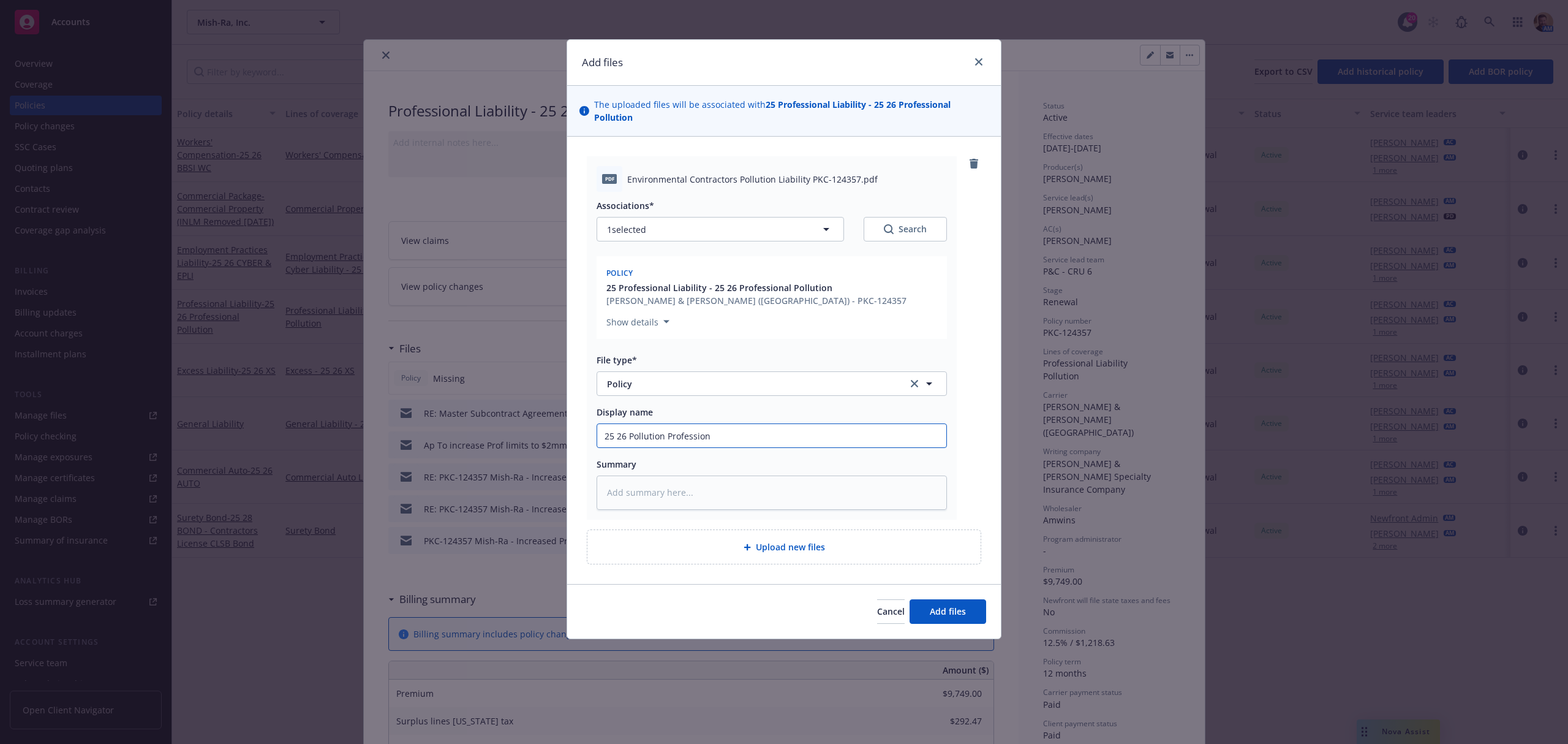
type input "25 26 Pollution Professiona"
type textarea "x"
type input "25 26 Pollution Professional"
click at [961, 599] on button "Add files" at bounding box center [948, 611] width 77 height 25
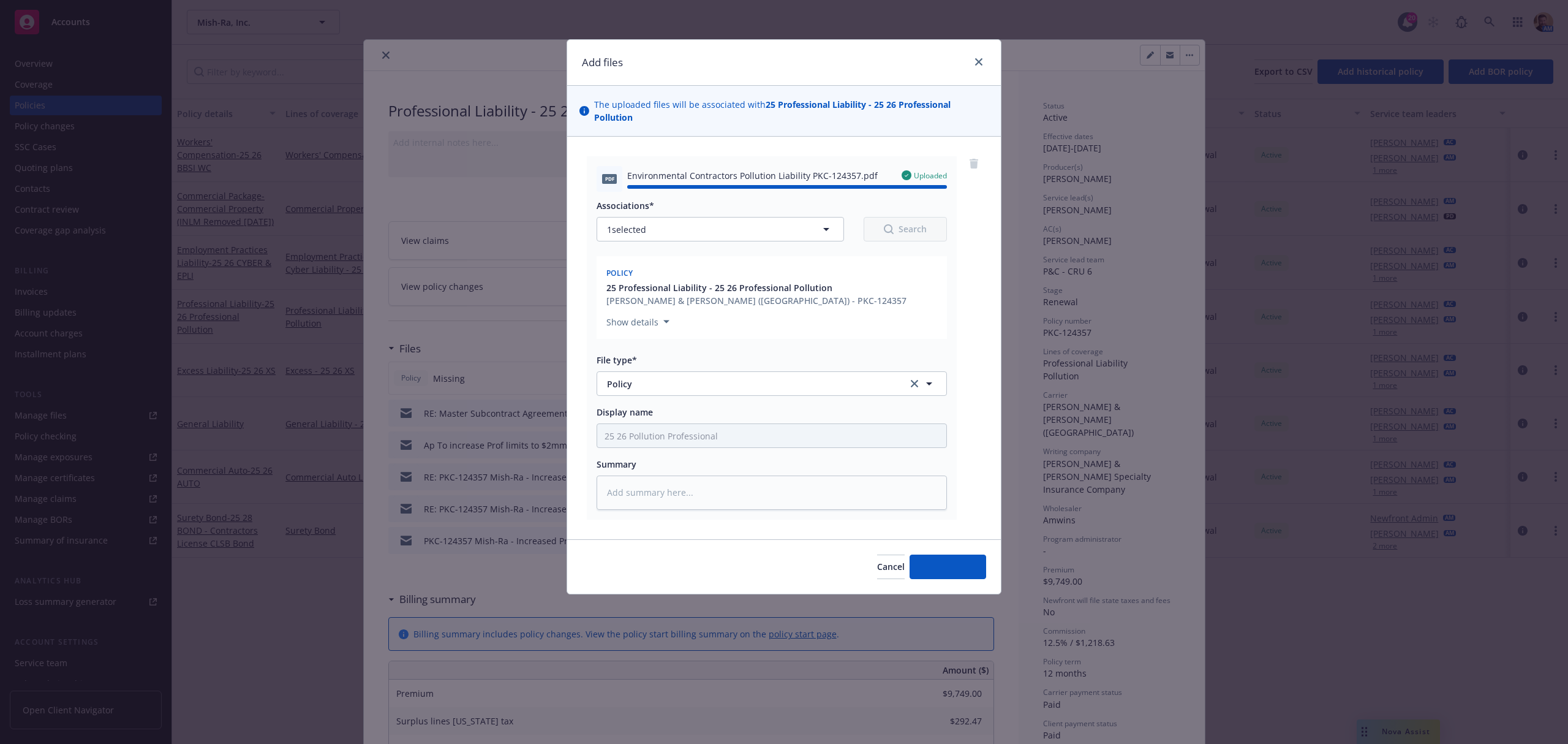
type textarea "x"
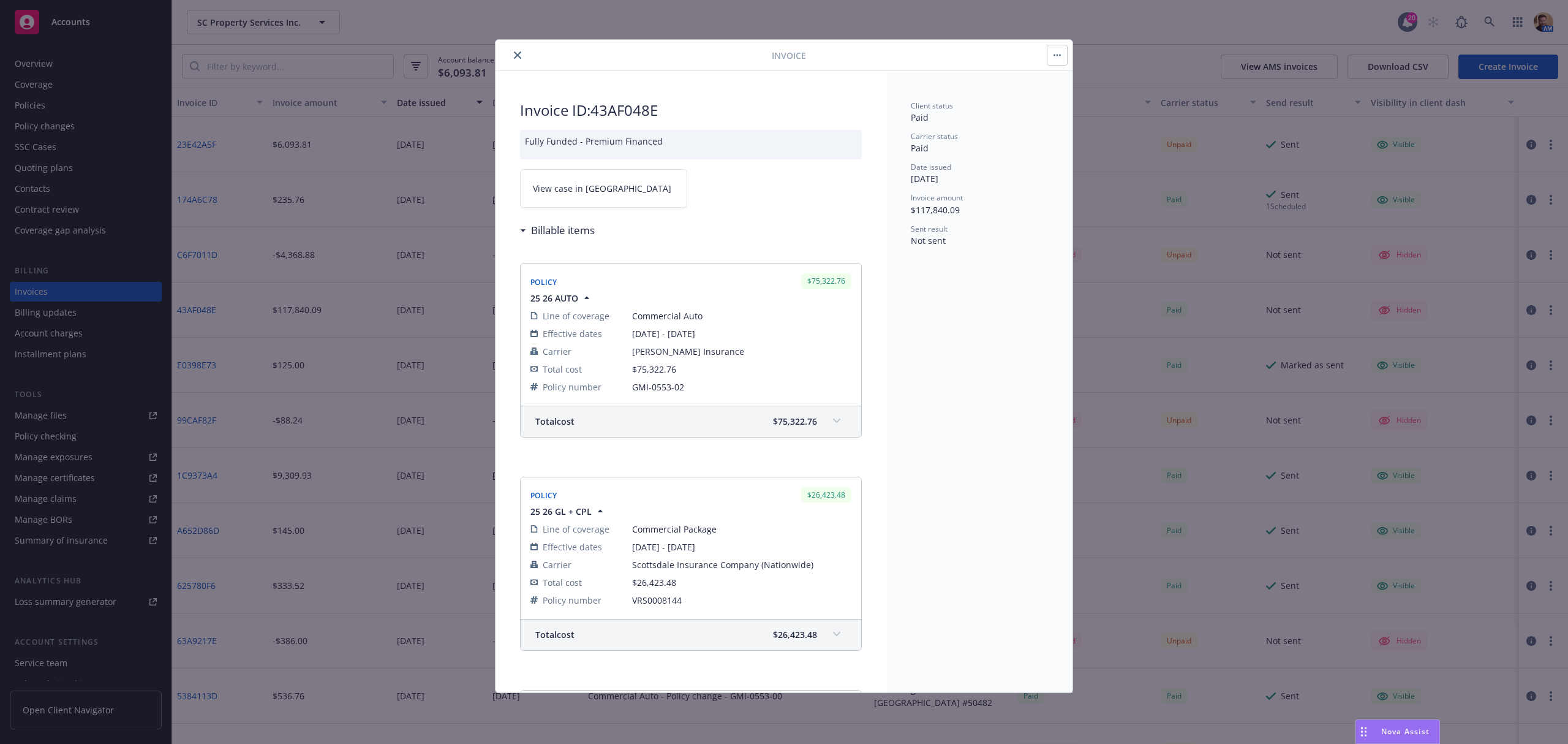
click at [518, 54] on icon "close" at bounding box center [517, 55] width 7 height 7
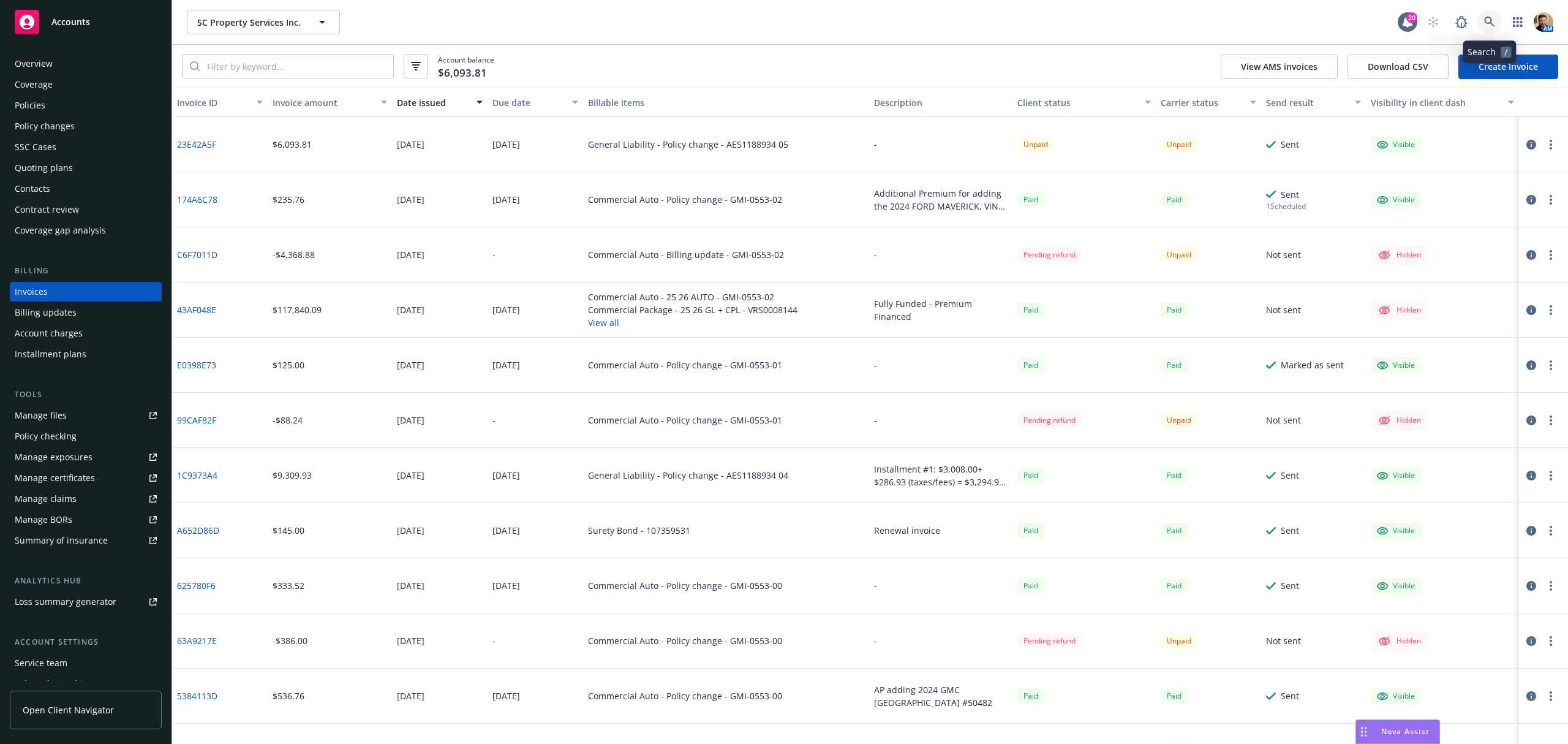
click at [1491, 17] on icon at bounding box center [1490, 23] width 11 height 11
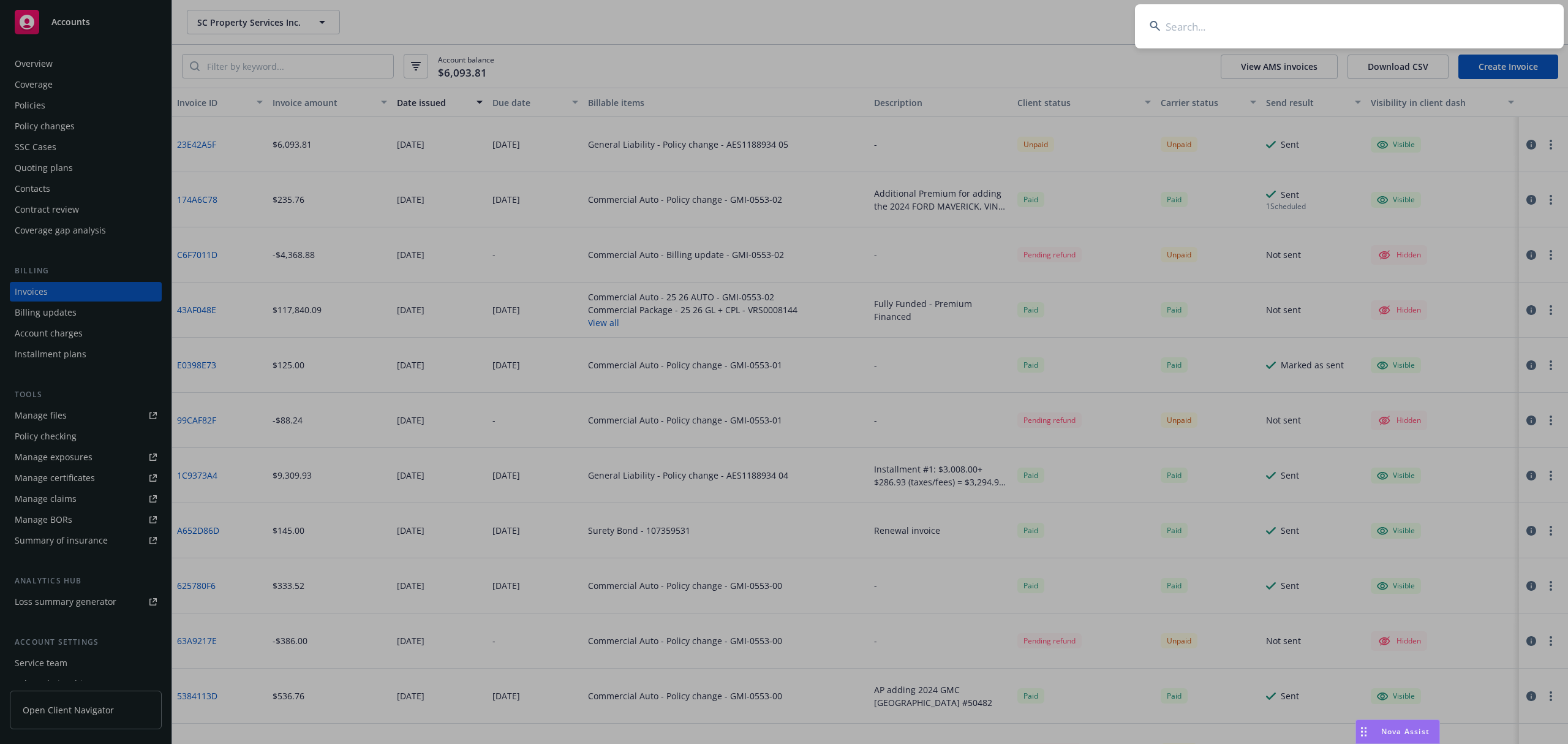
click at [1426, 25] on input at bounding box center [1349, 26] width 429 height 44
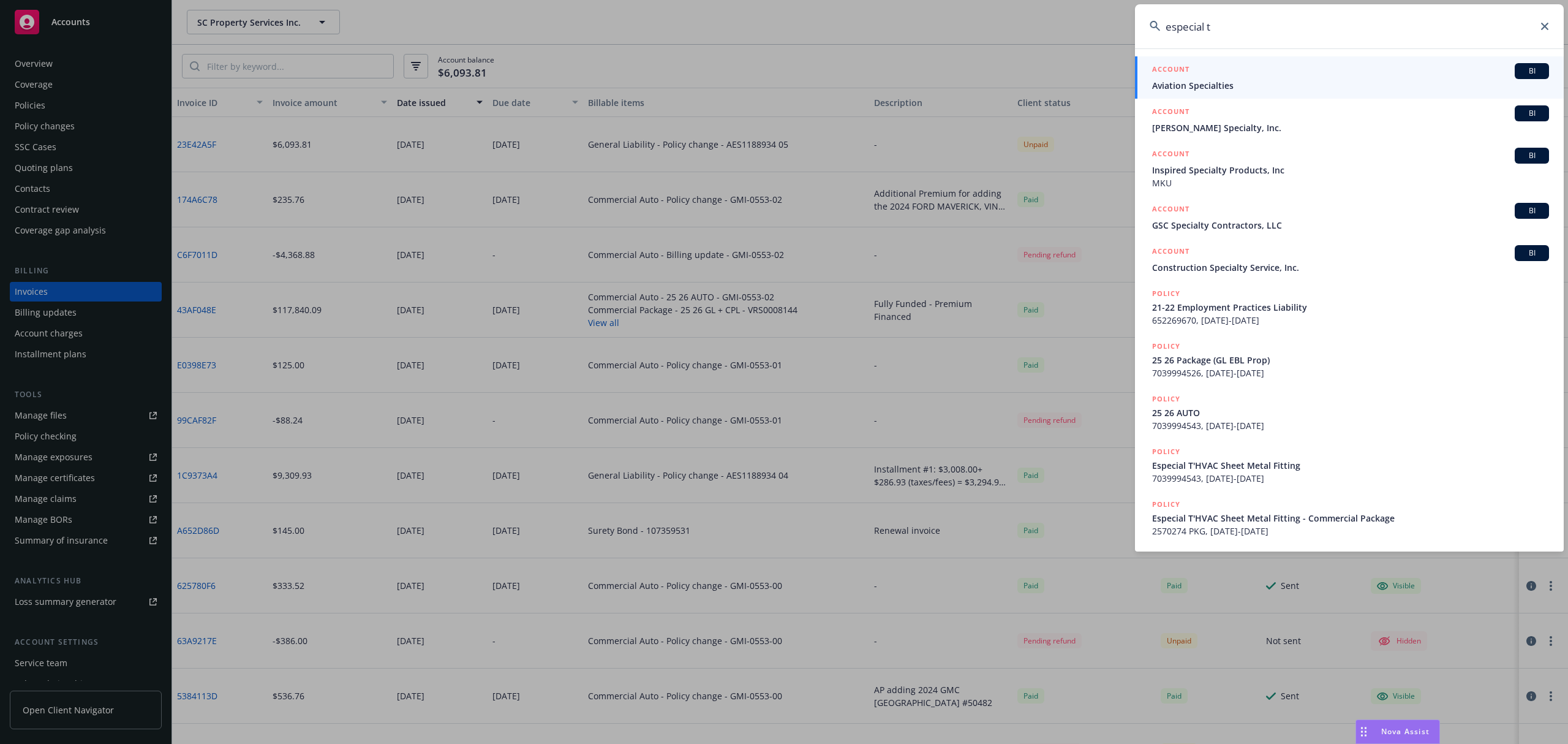
type input "especial t'"
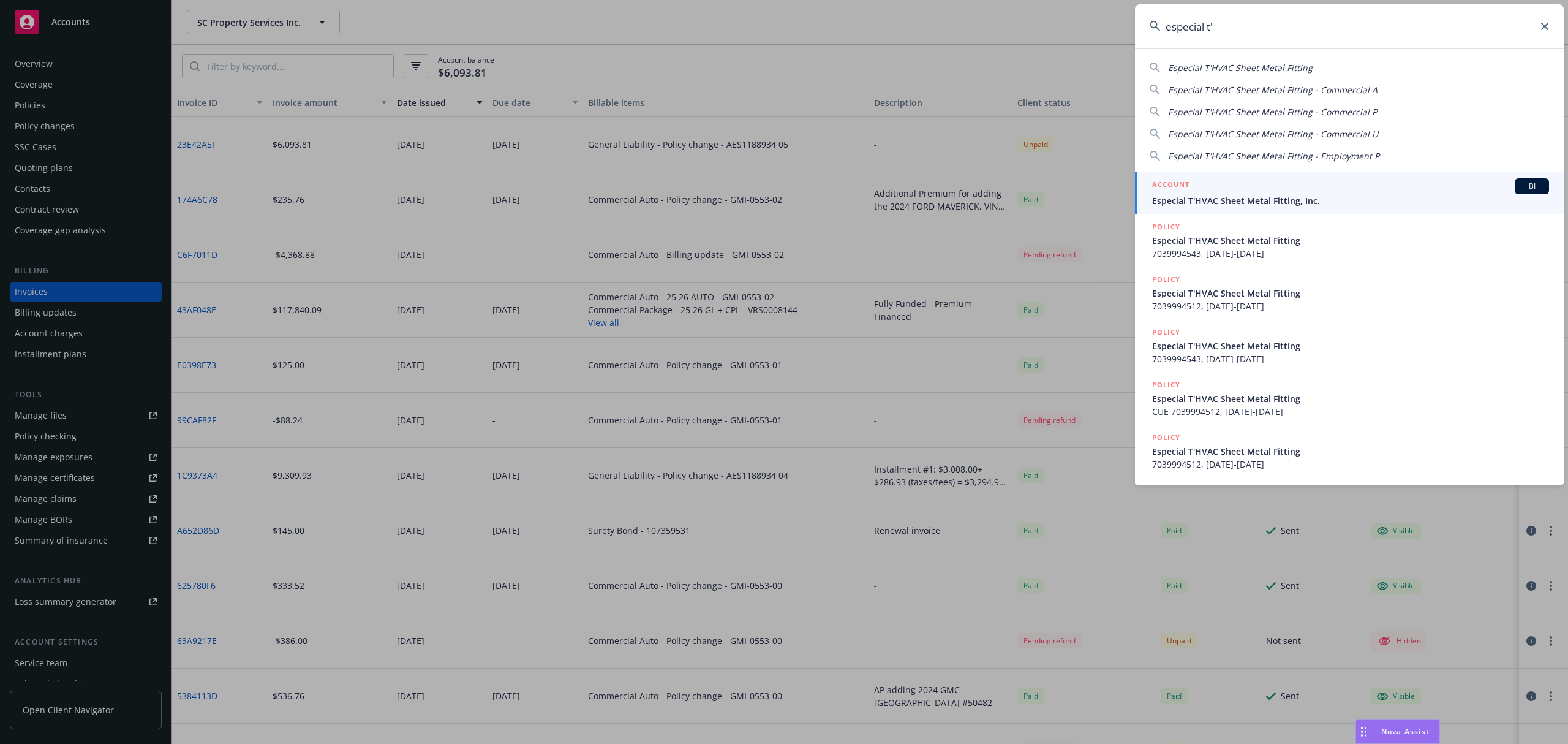
click at [1297, 201] on span "Especial T'HVAC Sheet Metal Fitting, Inc." at bounding box center [1351, 201] width 397 height 13
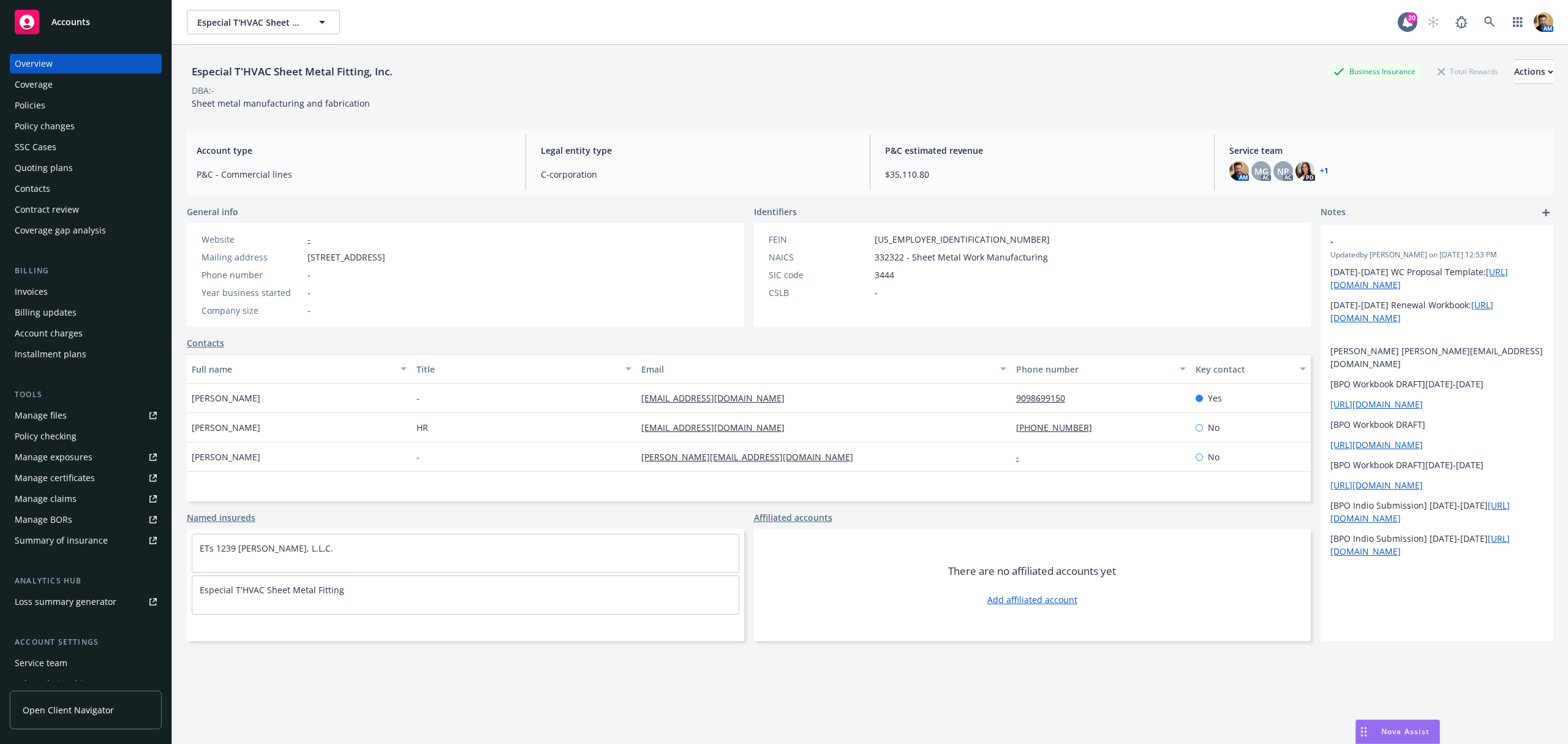
click at [63, 163] on div "Quoting plans" at bounding box center [44, 168] width 58 height 20
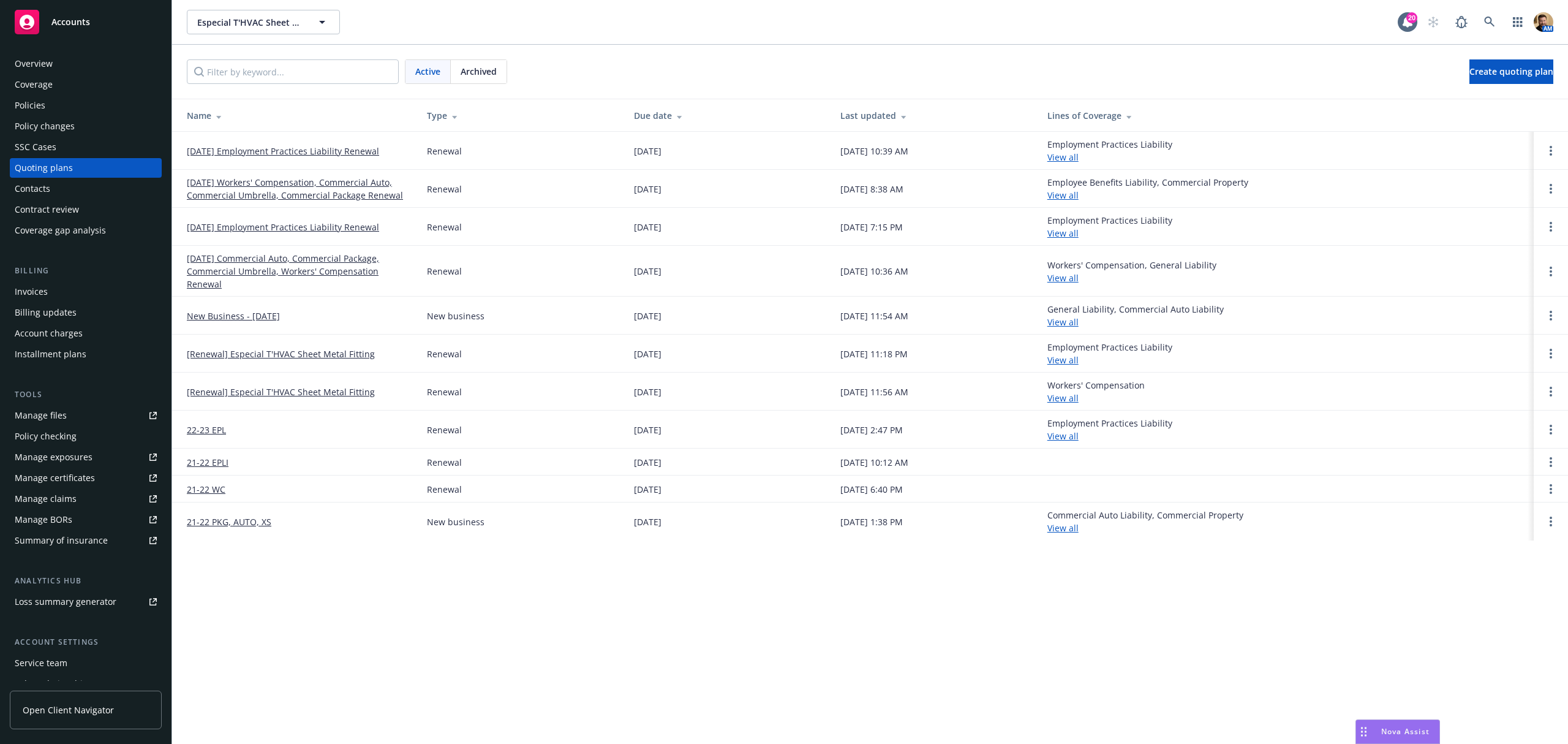
click at [266, 153] on link "09/28/25 Employment Practices Liability Renewal" at bounding box center [282, 151] width 192 height 13
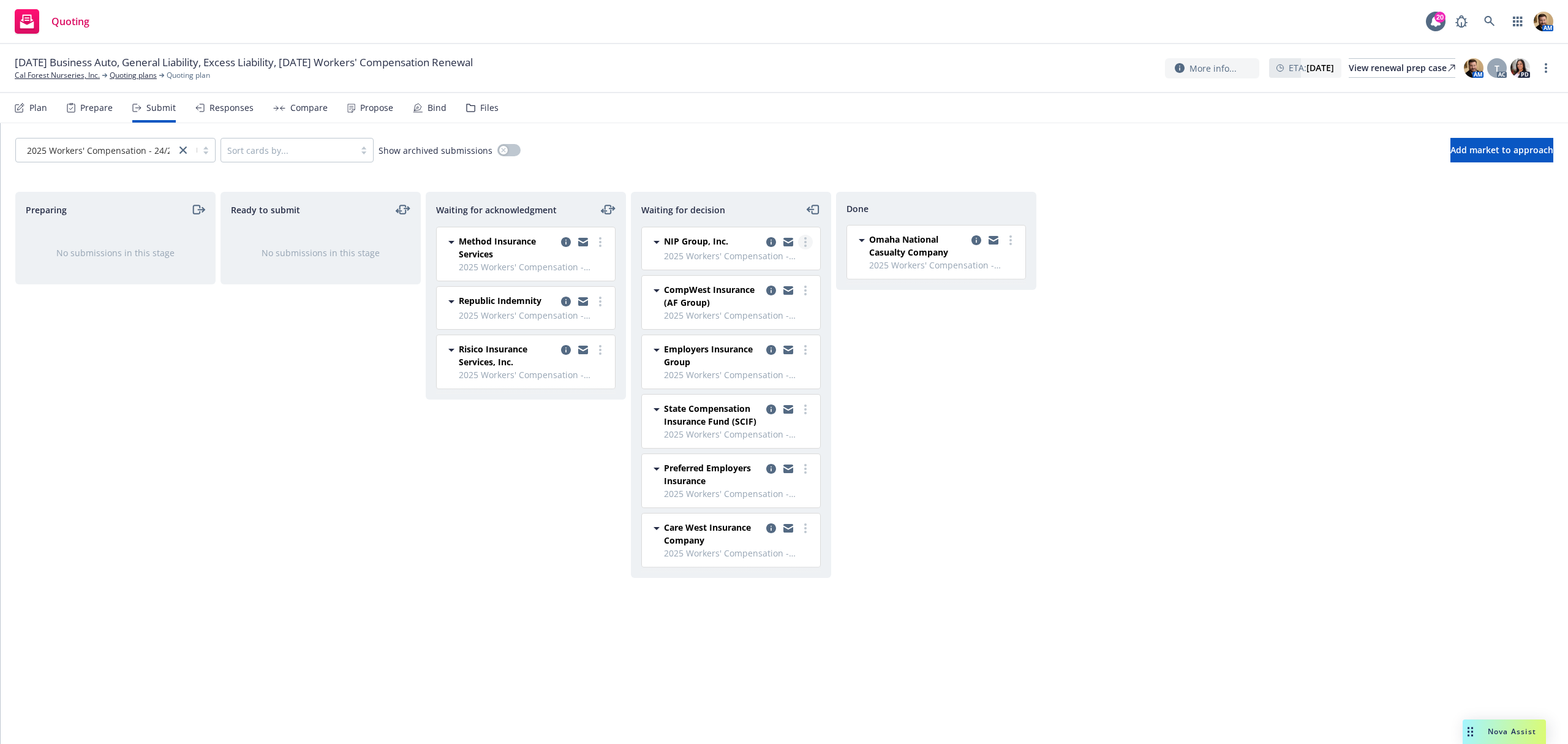
click at [806, 241] on icon "more" at bounding box center [805, 242] width 2 height 10
click at [771, 244] on icon "copy logging email" at bounding box center [771, 242] width 10 height 10
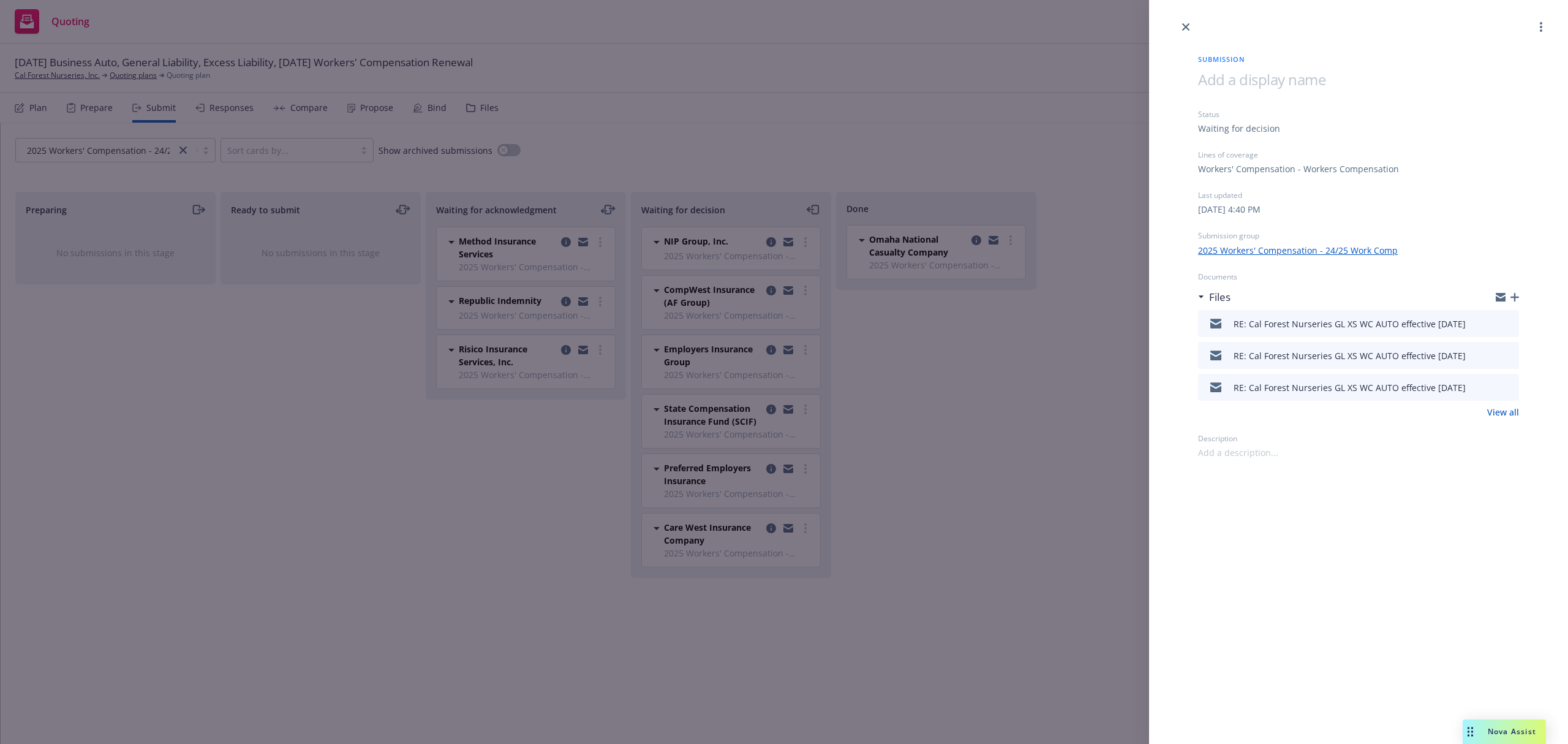
click at [1515, 320] on div "RE: Cal Forest Nurseries GL XS WC AUTO effective 10 17 2025" at bounding box center [1358, 323] width 321 height 27
click at [1510, 322] on icon "preview file" at bounding box center [1507, 323] width 11 height 8
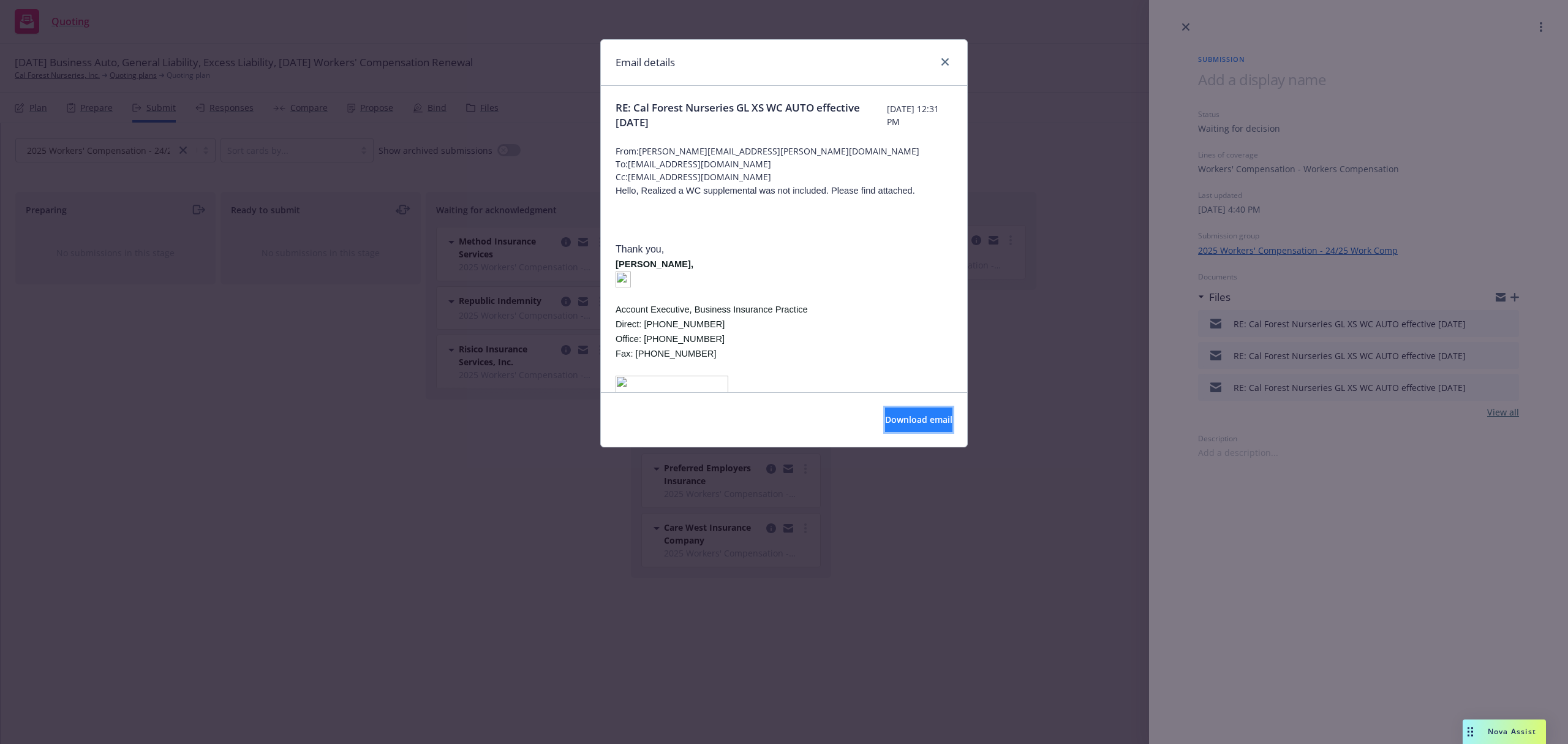
click at [892, 419] on span "Download email" at bounding box center [919, 420] width 68 height 12
click at [949, 63] on link "close" at bounding box center [945, 61] width 15 height 15
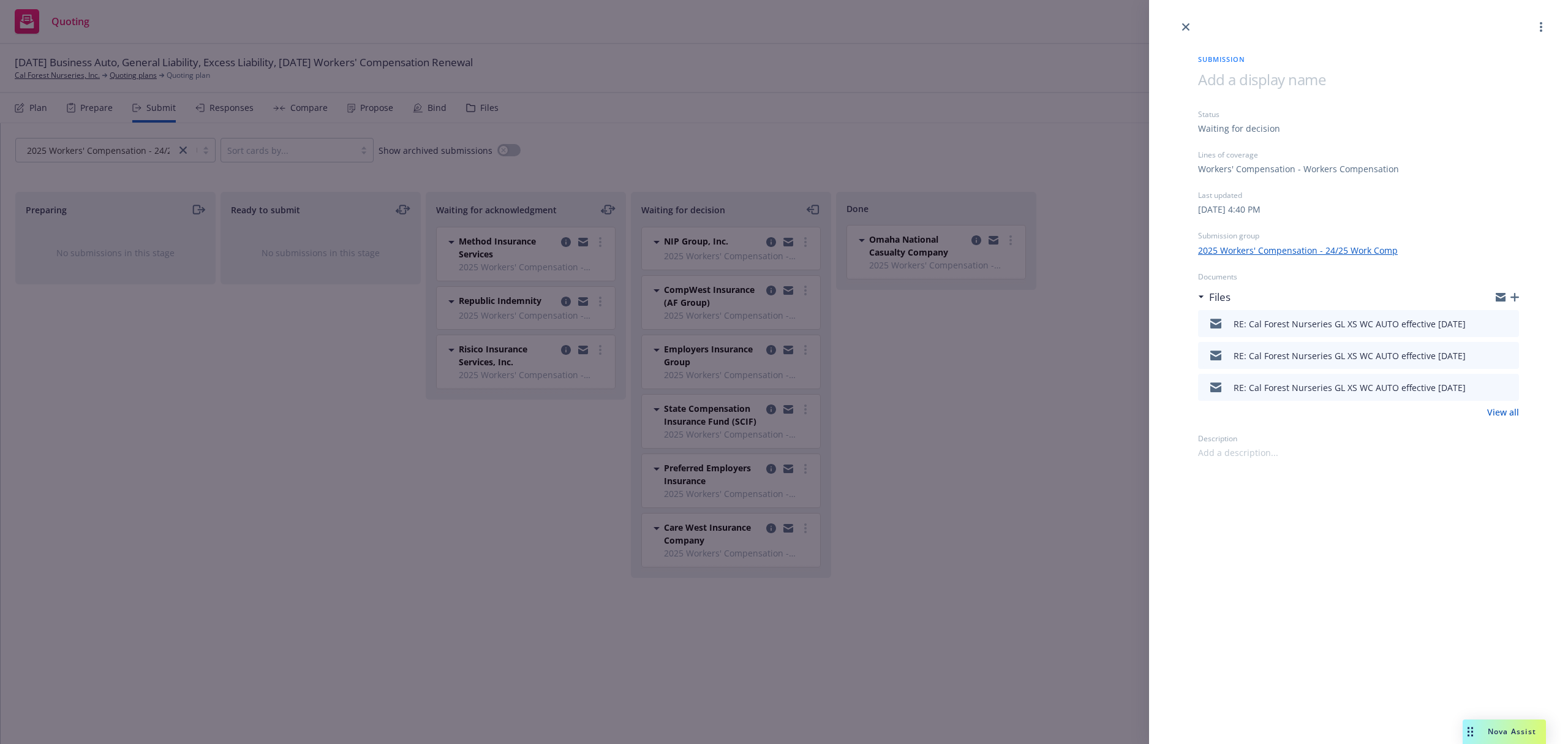
click at [139, 483] on div "Submission Status Waiting for decision Lines of coverage Workers' Compensation …" at bounding box center [784, 372] width 1568 height 744
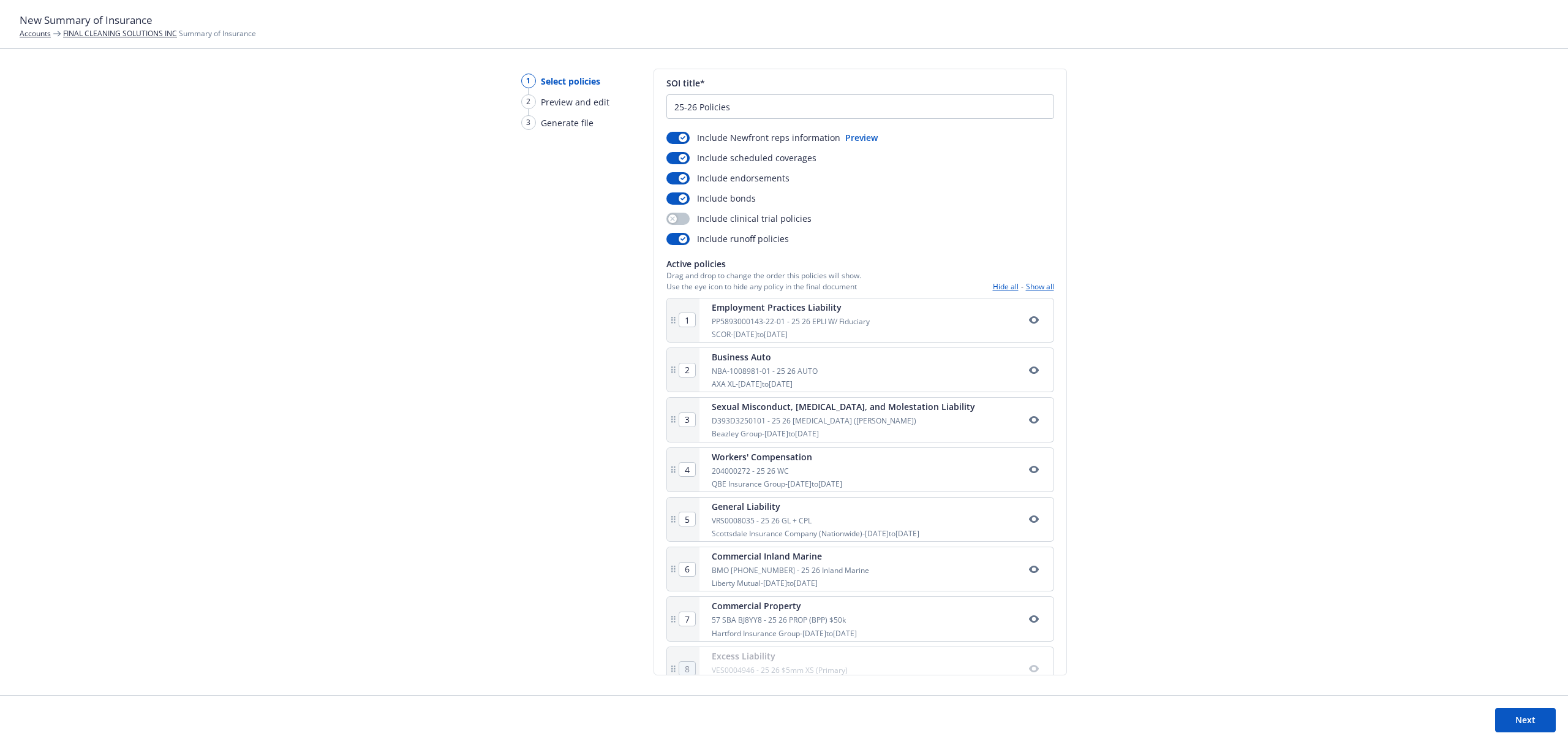
scroll to position [65, 0]
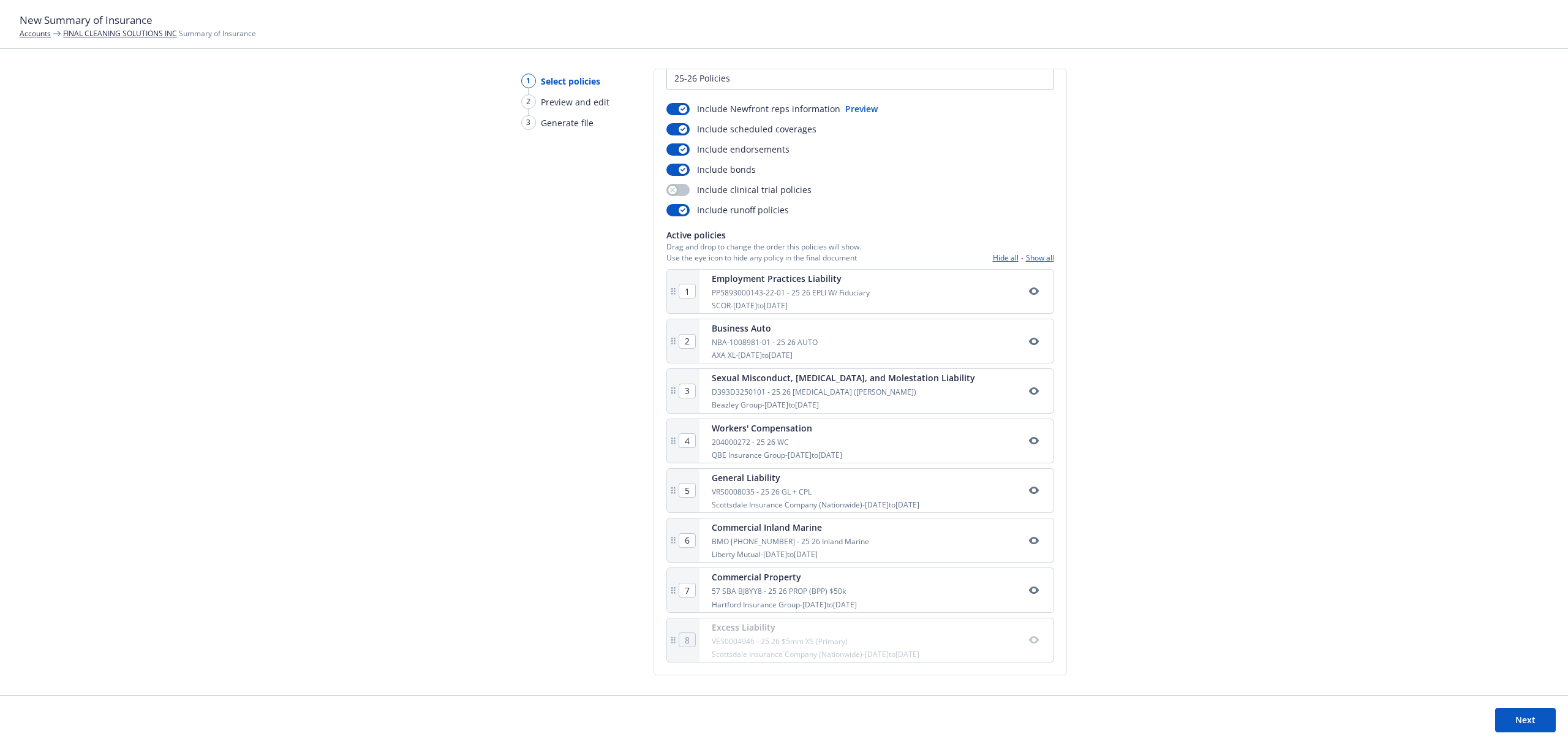
click at [811, 643] on div "VES0004946 - 25 26 $5mm XS (Primary)" at bounding box center [815, 641] width 208 height 11
click at [1151, 633] on div "1 Select policies 2 Preview and edit 3 Generate file Select policies SOI title*…" at bounding box center [784, 382] width 1568 height 626
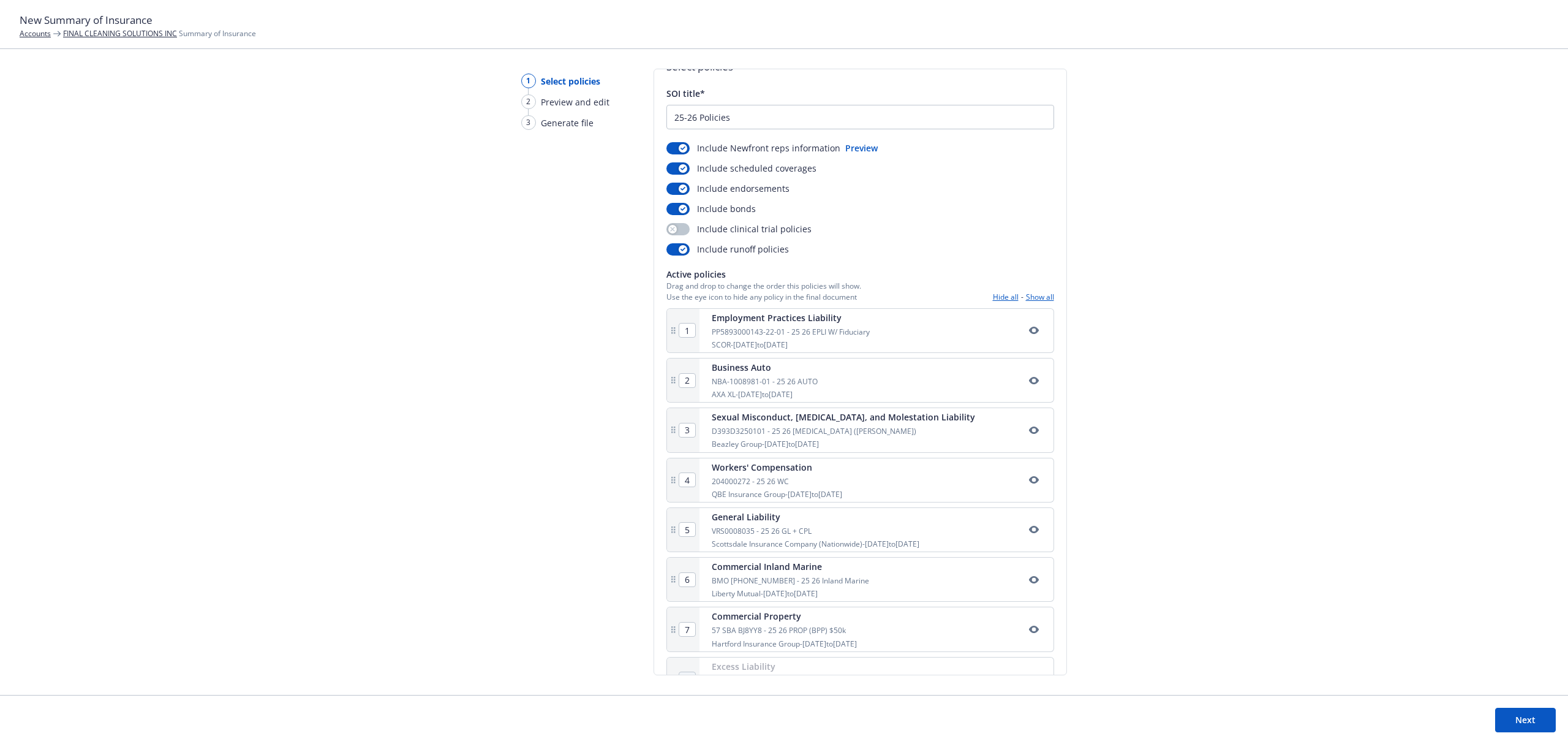
scroll to position [0, 0]
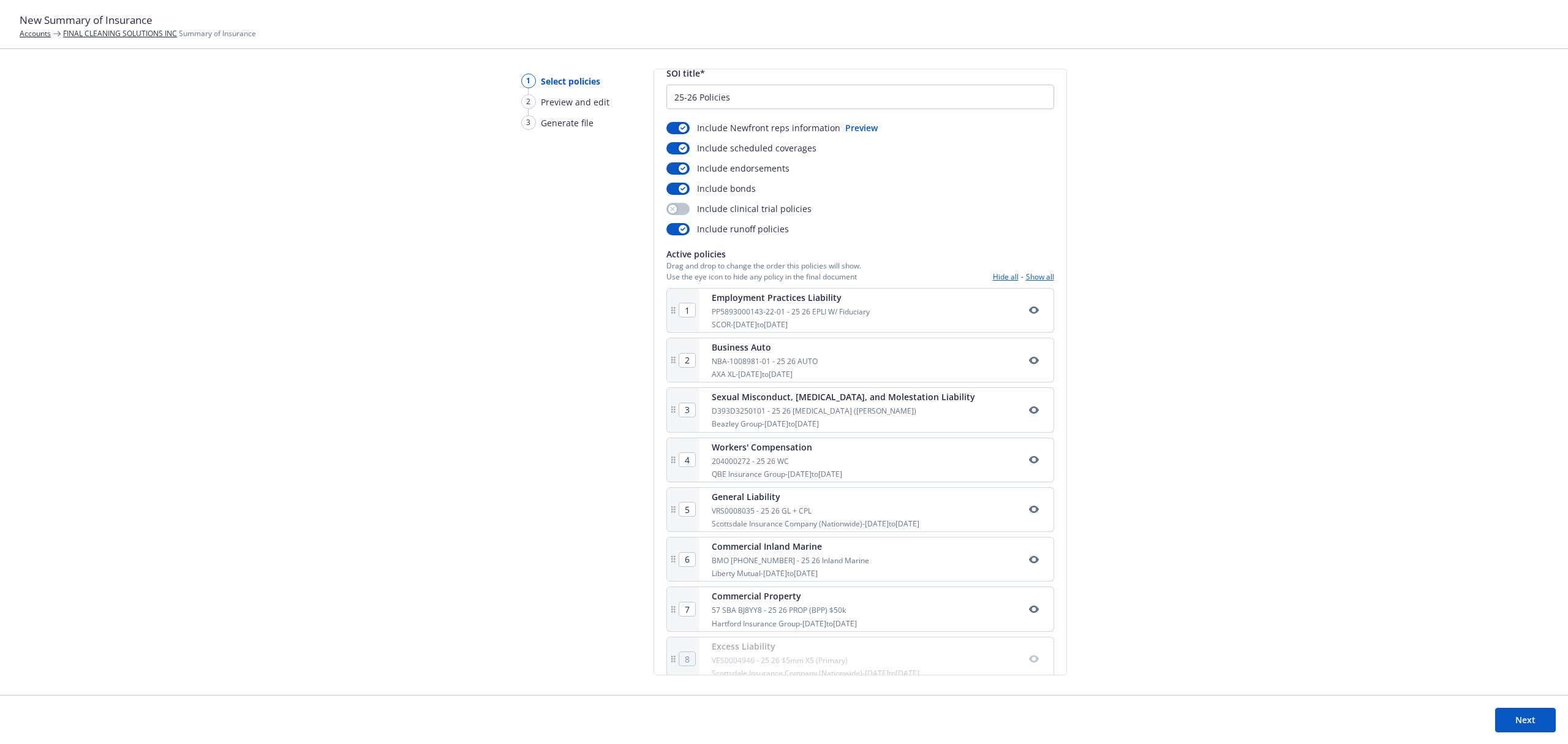
scroll to position [65, 0]
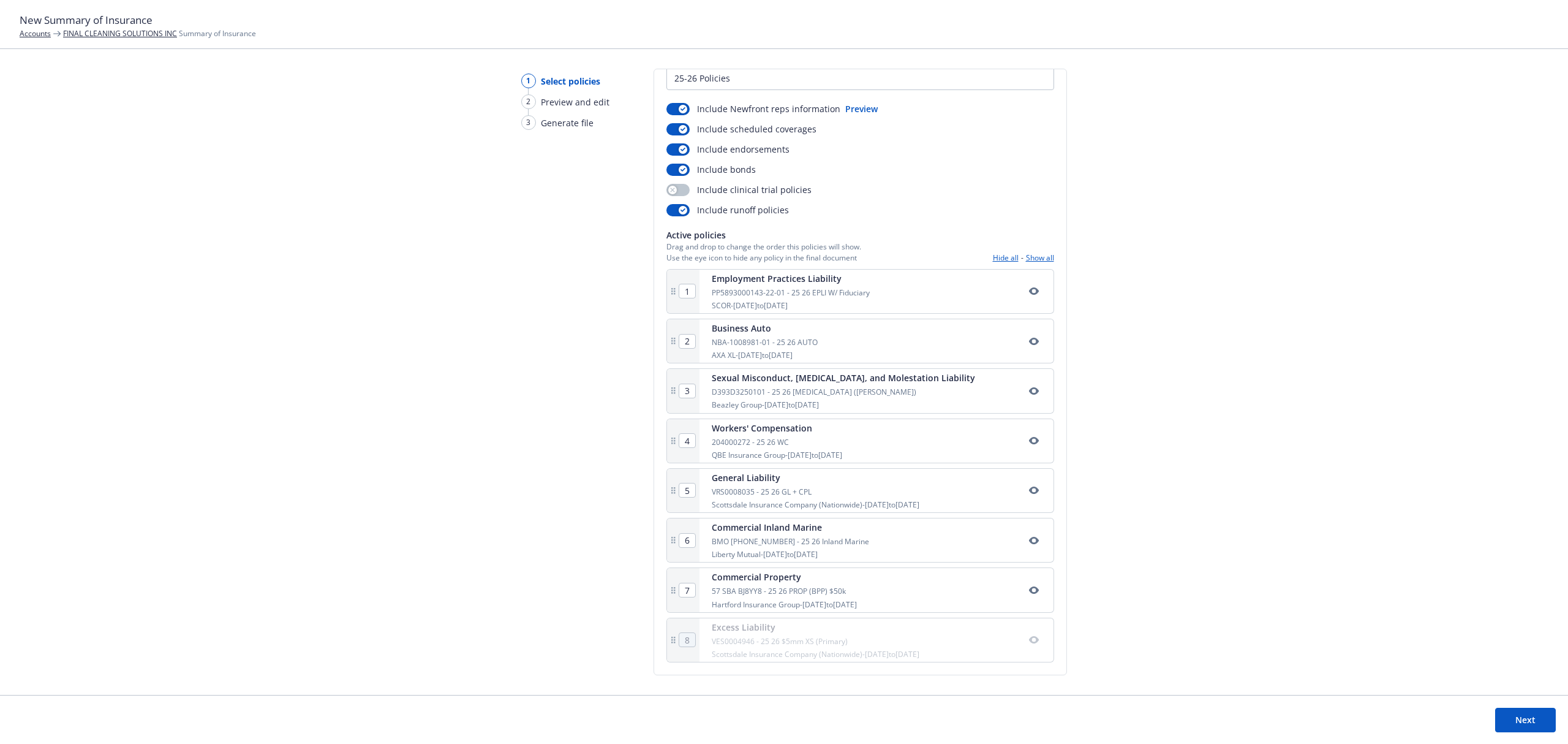
click at [512, 500] on div "1 Select policies 2 Preview and edit 3 Generate file" at bounding box center [560, 382] width 118 height 626
click at [141, 37] on link "FINAL CLEANING SOLUTIONS INC" at bounding box center [120, 33] width 114 height 11
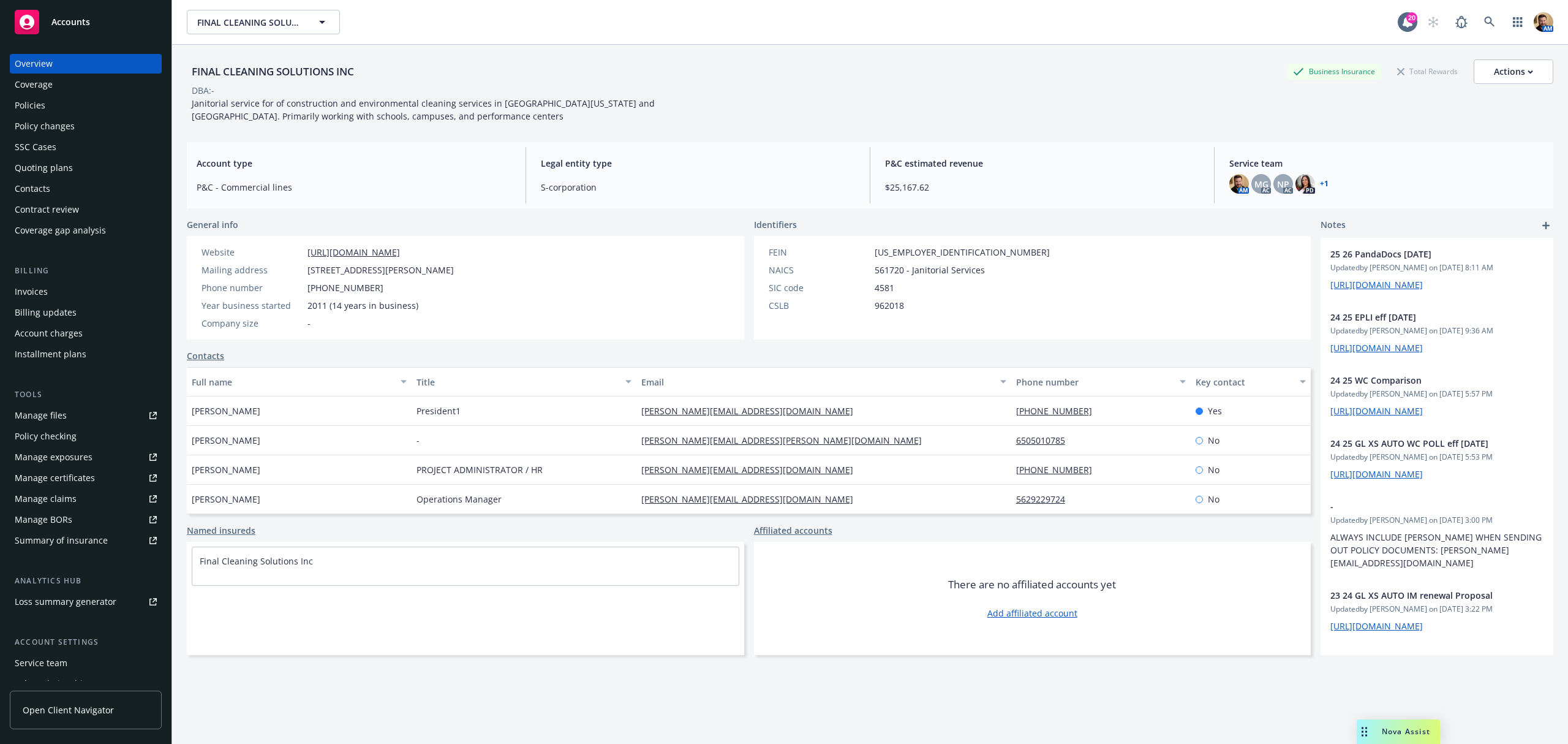
click at [28, 106] on div "Policies" at bounding box center [30, 106] width 31 height 20
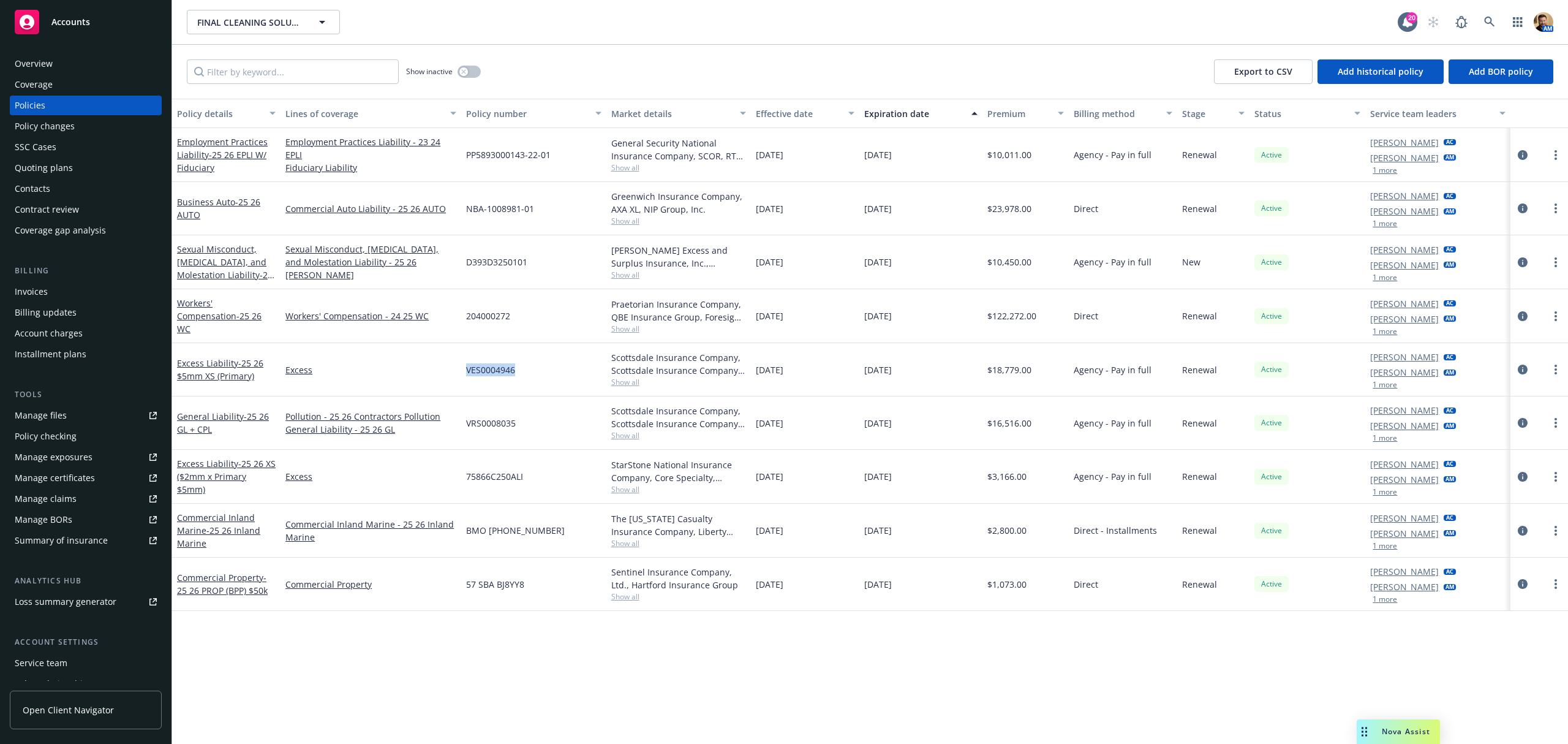
drag, startPoint x: 522, startPoint y: 369, endPoint x: 463, endPoint y: 368, distance: 59.0
click at [463, 368] on div "VES0004946" at bounding box center [533, 370] width 144 height 53
click at [1520, 367] on icon "circleInformation" at bounding box center [1523, 370] width 10 height 10
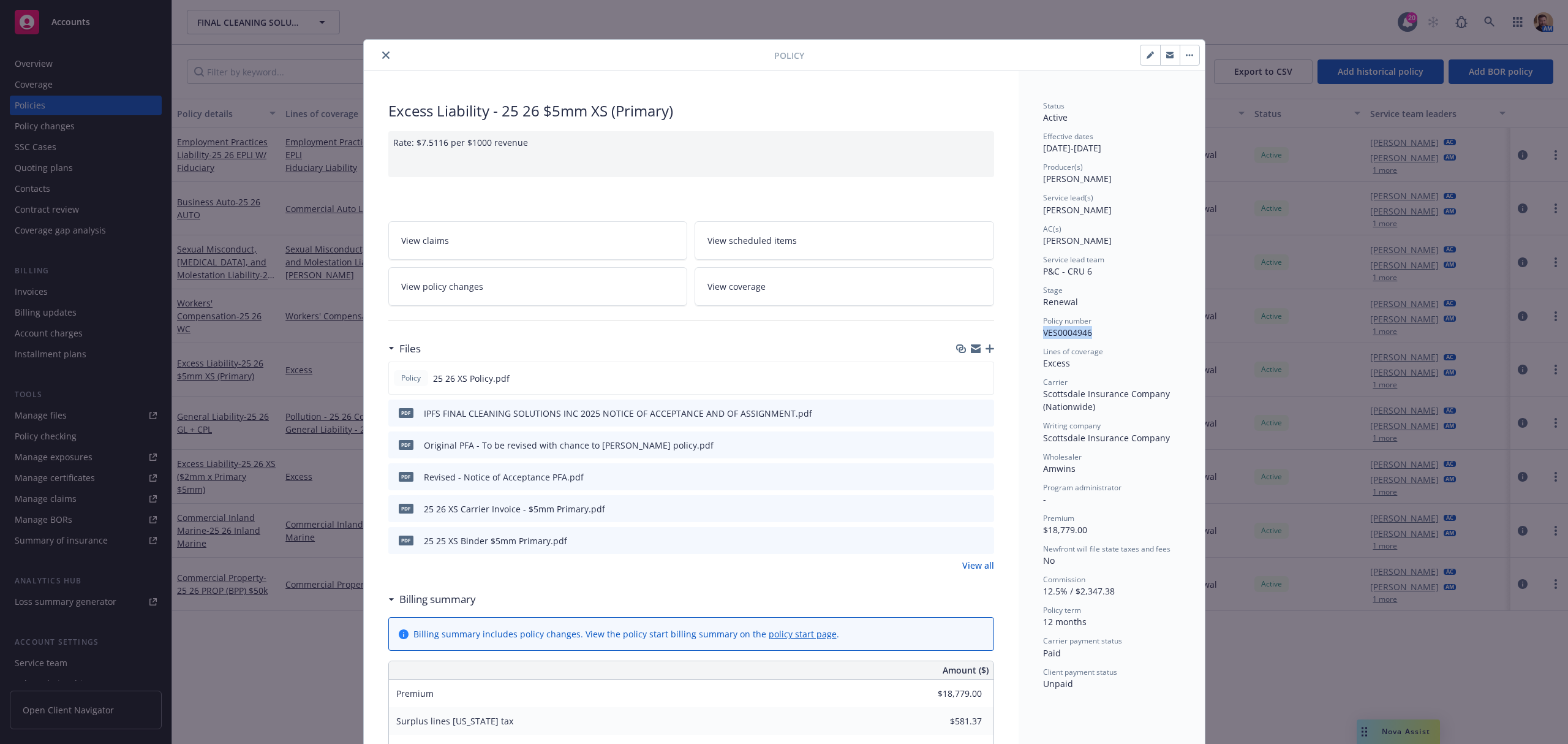
drag, startPoint x: 1032, startPoint y: 333, endPoint x: 1093, endPoint y: 333, distance: 61.0
copy span "VES0004946"
click at [721, 272] on link "View coverage" at bounding box center [845, 286] width 300 height 39
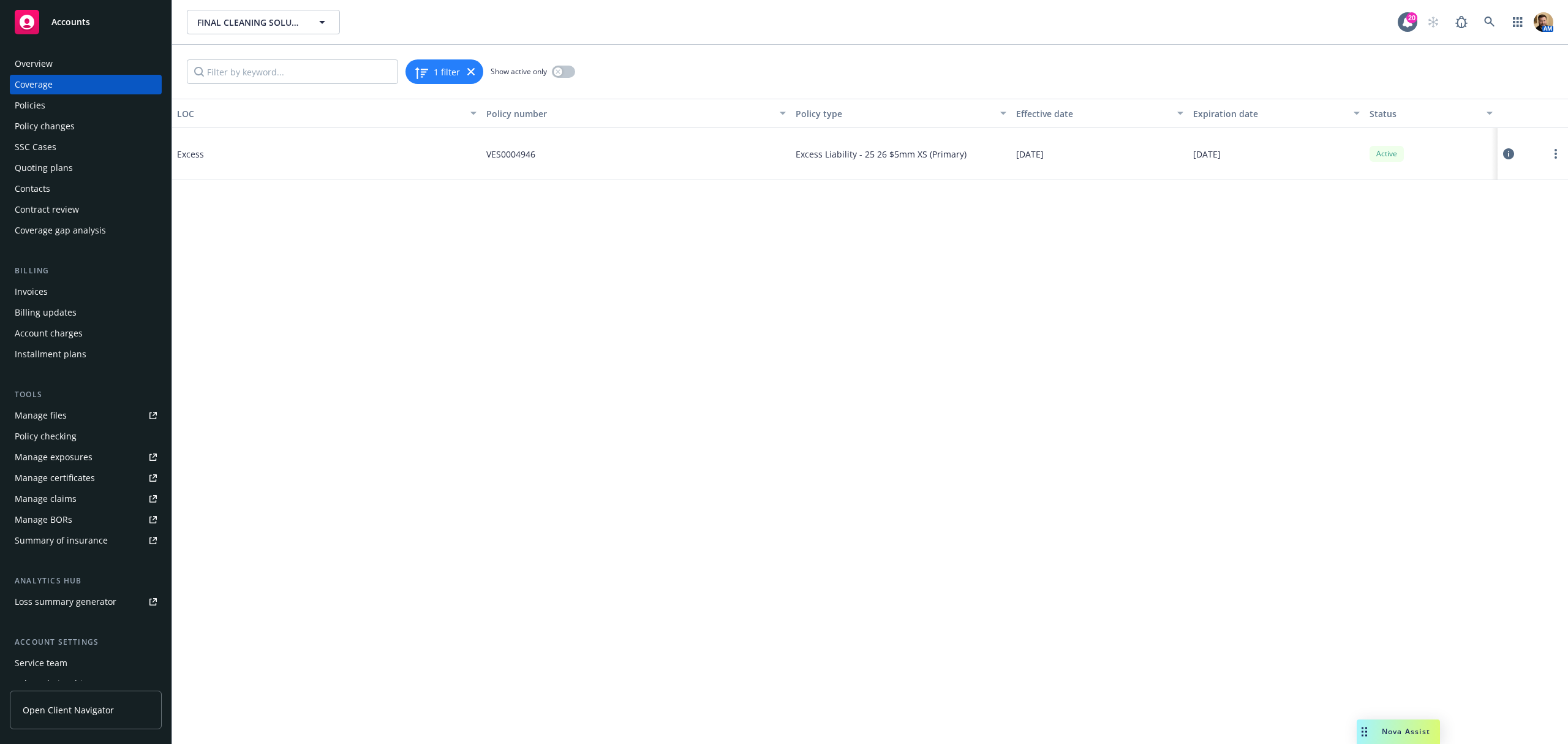
click at [1507, 153] on icon at bounding box center [1509, 154] width 11 height 11
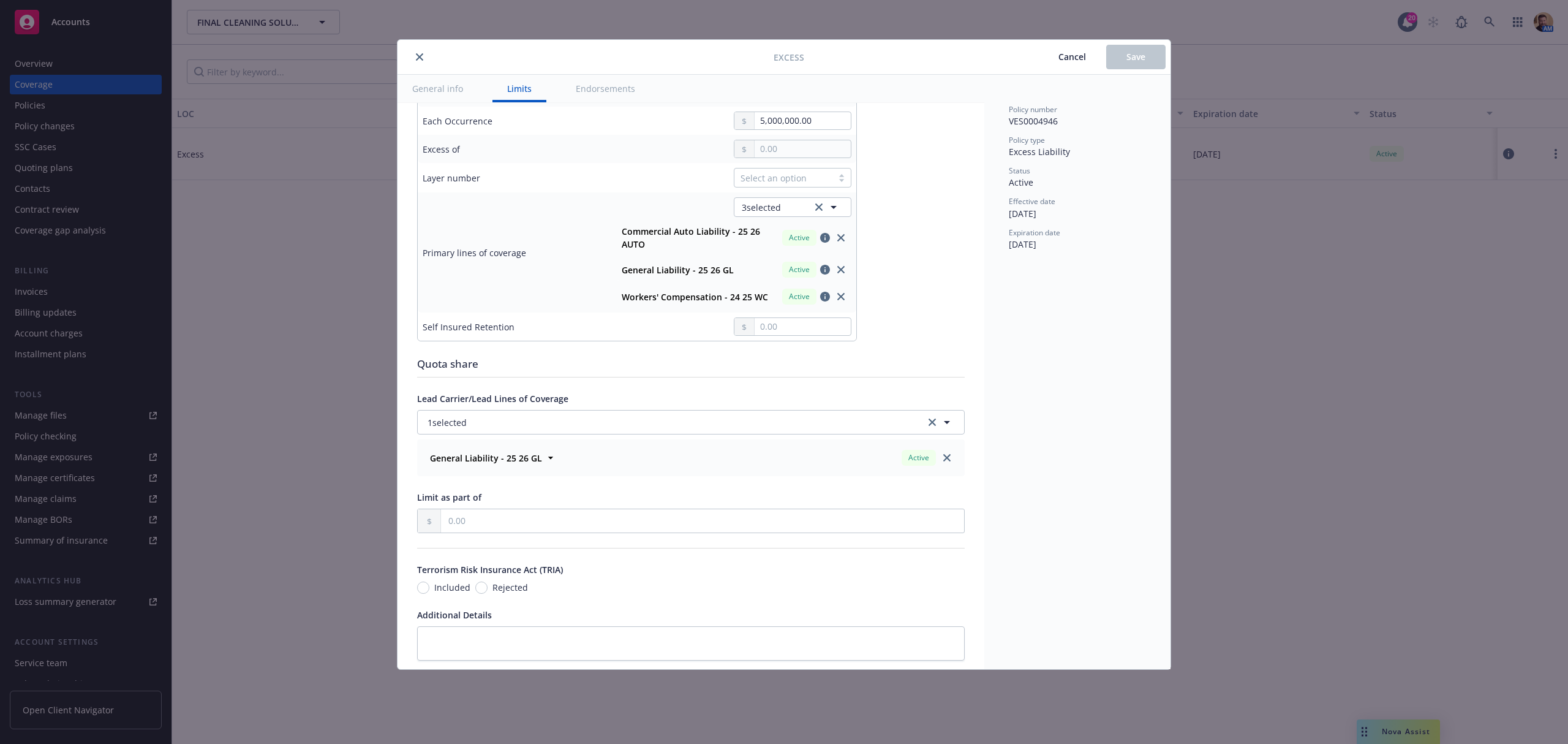
scroll to position [408, 0]
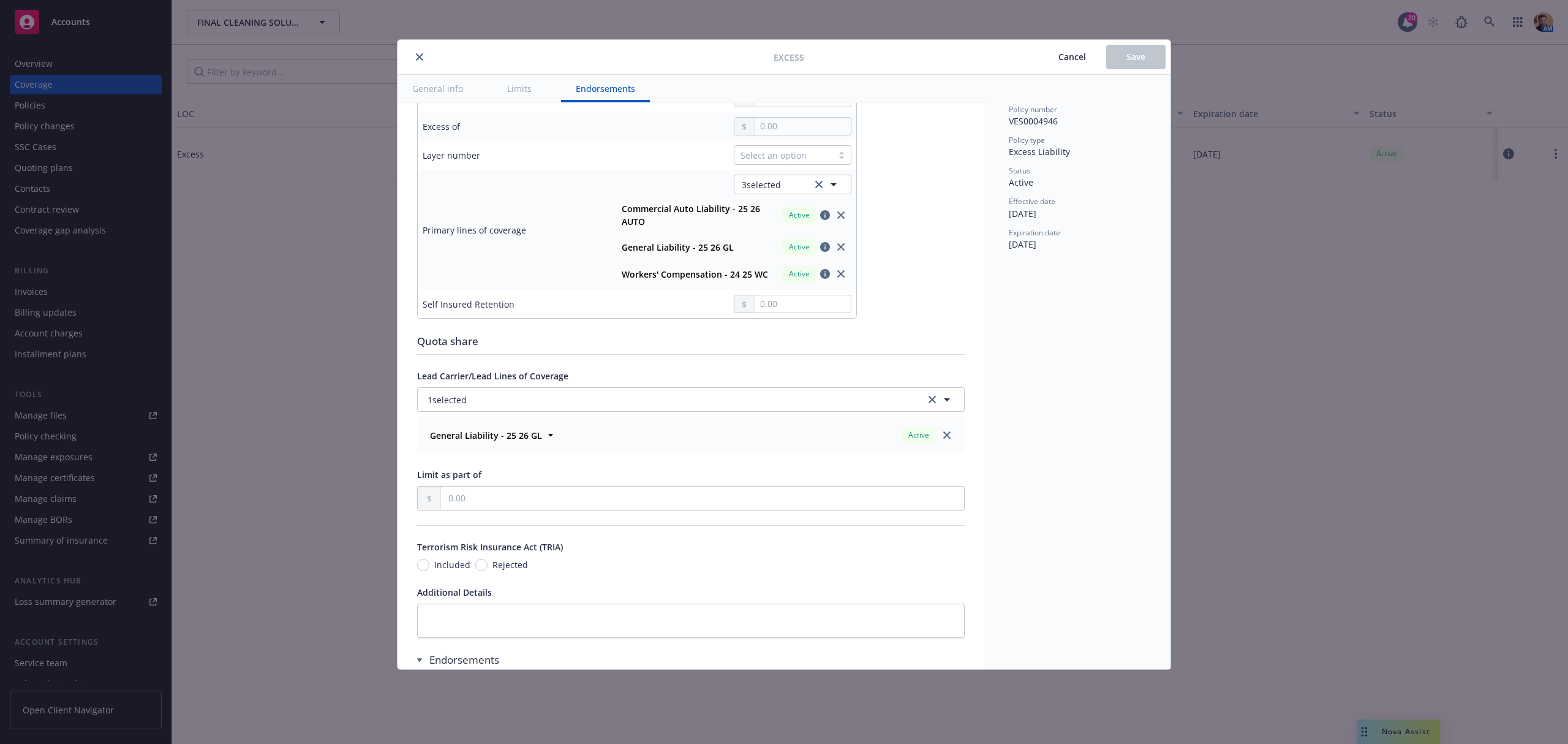
click at [420, 54] on icon "close" at bounding box center [419, 57] width 7 height 7
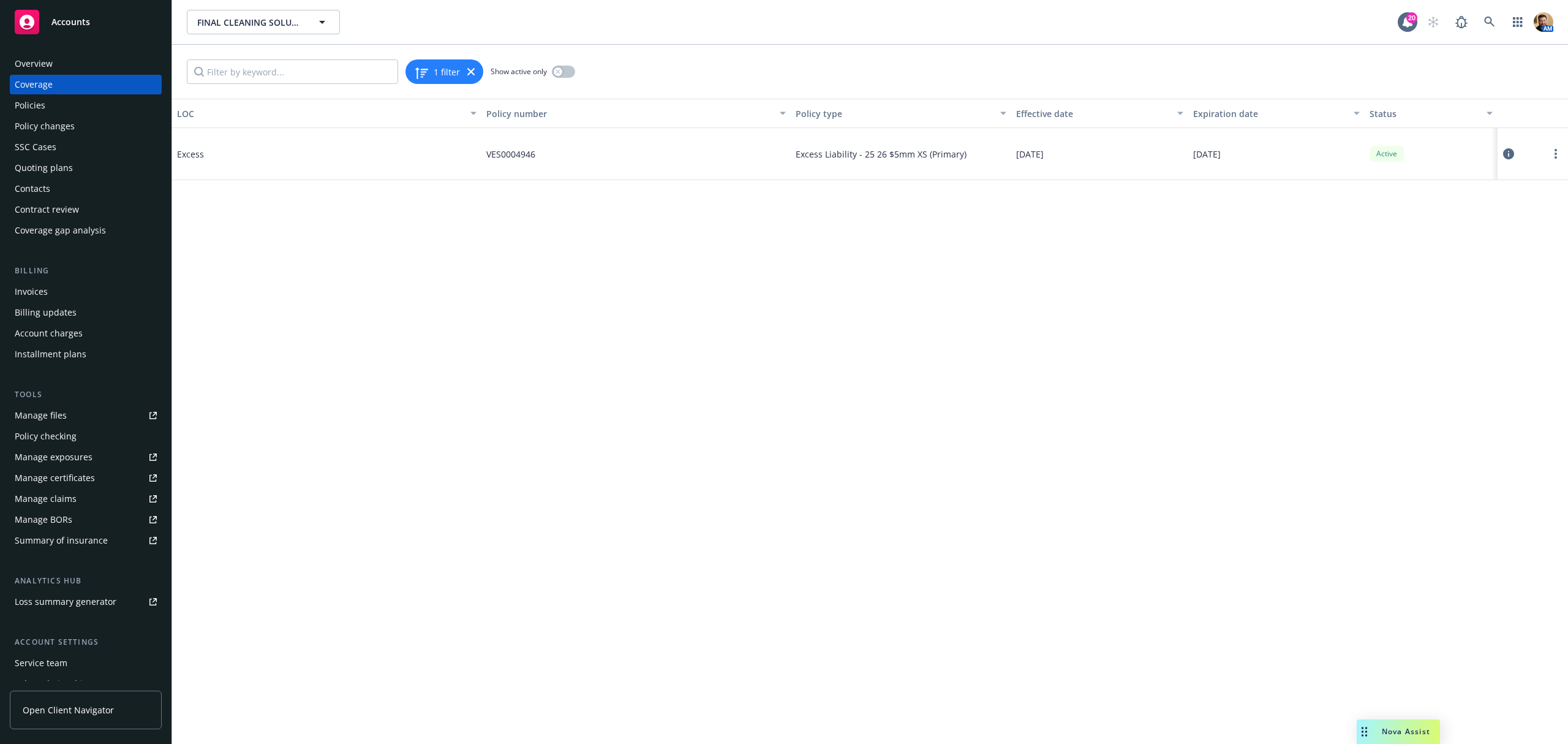
click at [15, 99] on div "Policies" at bounding box center [30, 106] width 31 height 20
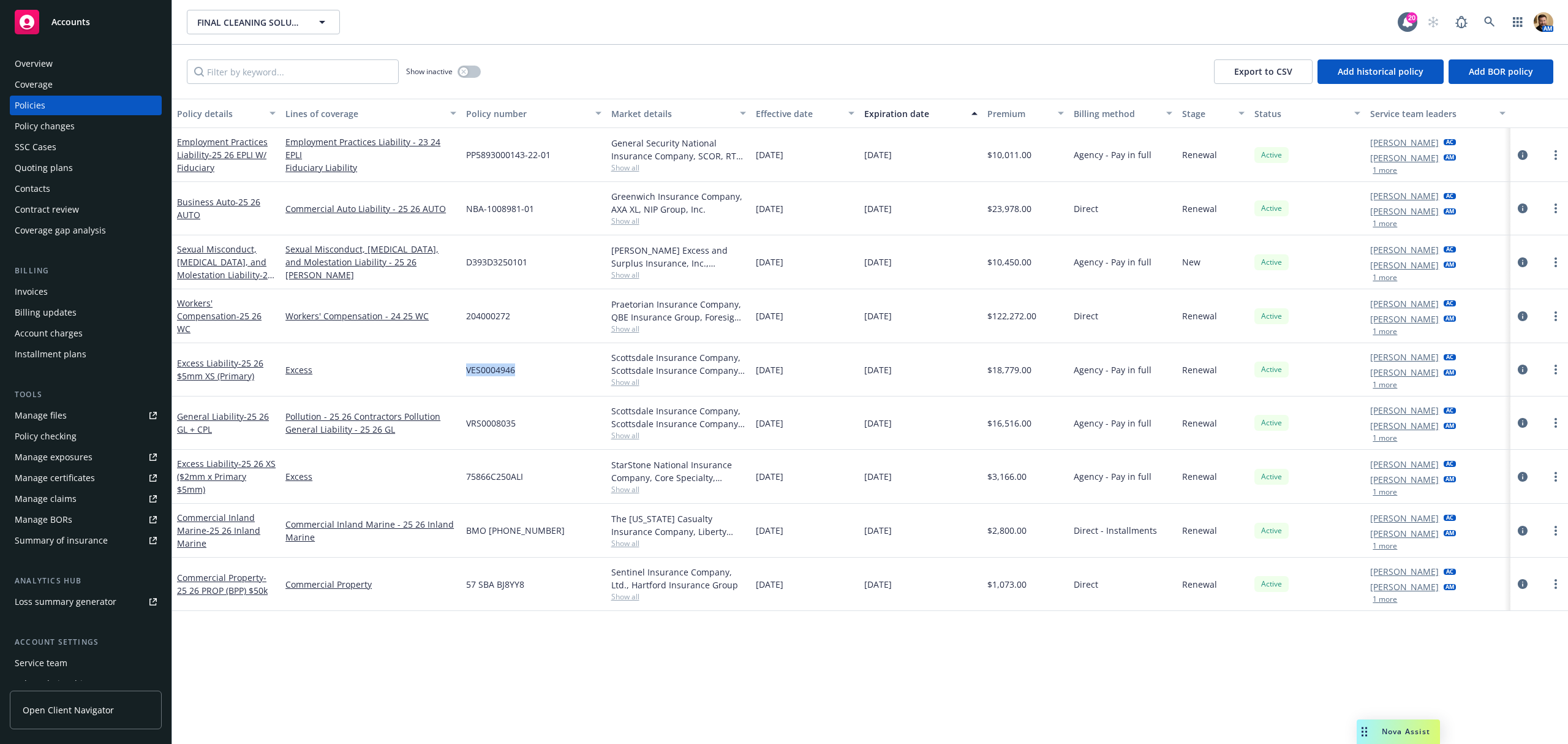
drag, startPoint x: 522, startPoint y: 367, endPoint x: 461, endPoint y: 367, distance: 61.0
click at [461, 367] on div "VES0004946" at bounding box center [533, 370] width 144 height 53
copy span "VES0004946"
click at [59, 544] on div "Summary of insurance" at bounding box center [61, 541] width 93 height 20
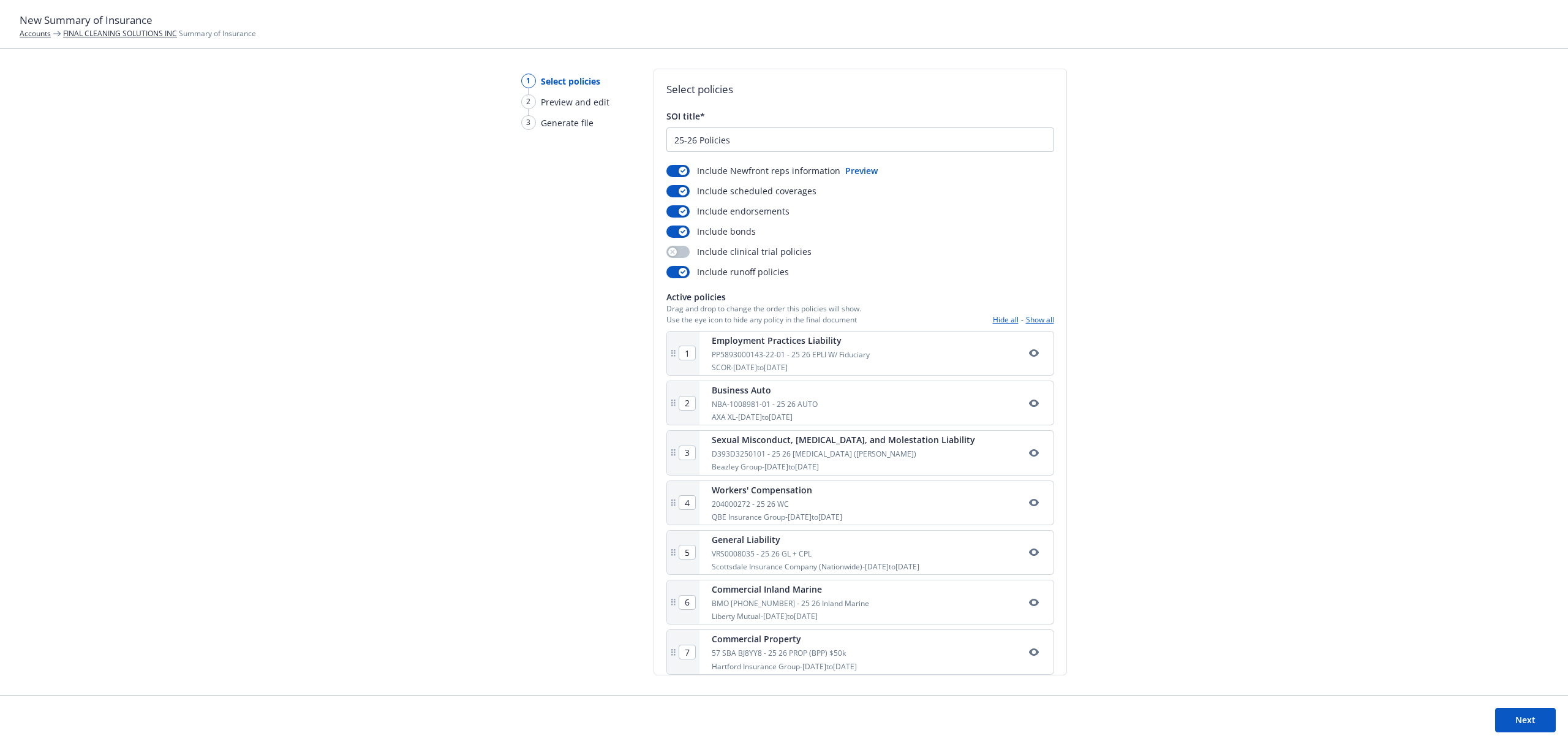
click at [1026, 321] on button "Show all" at bounding box center [1040, 320] width 28 height 11
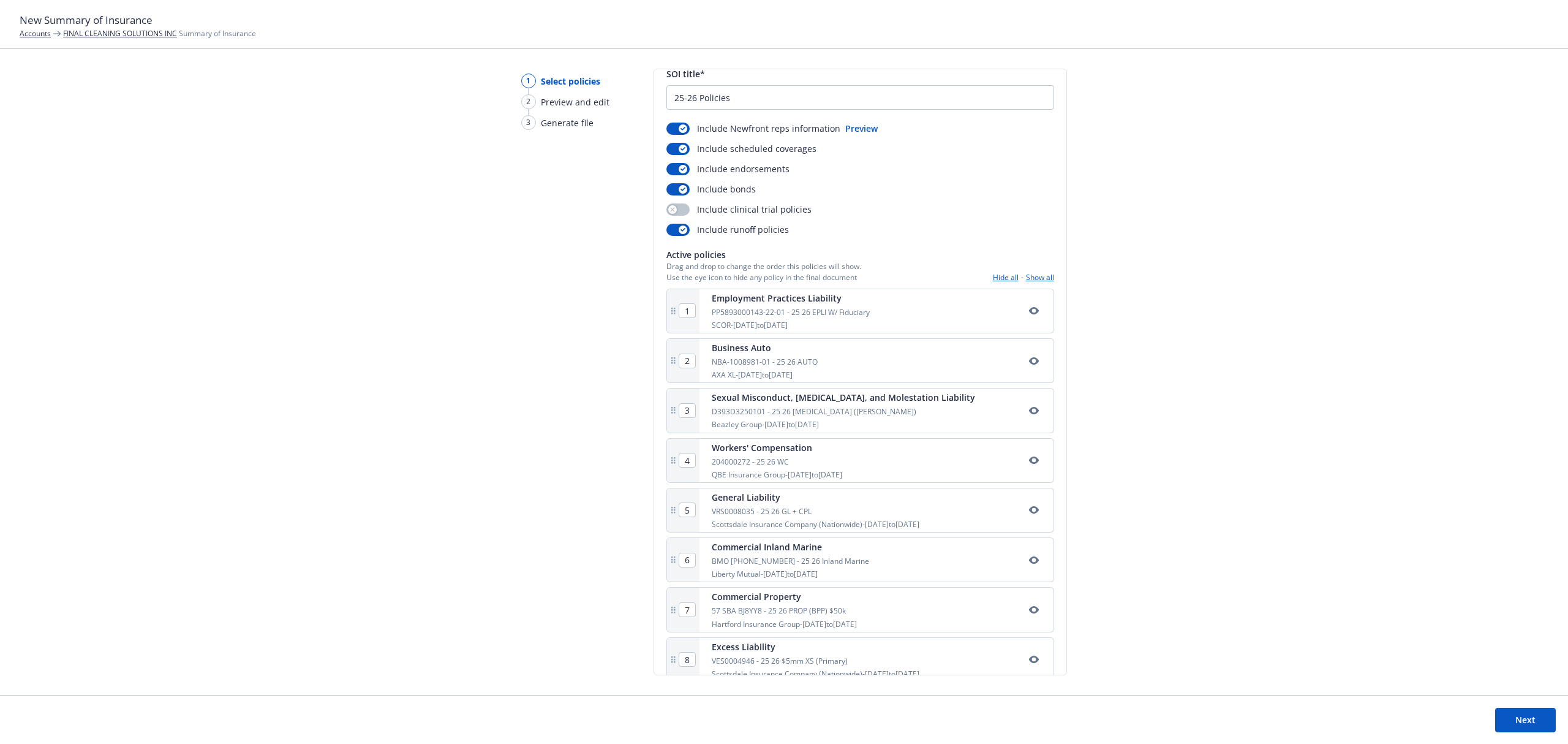
scroll to position [65, 0]
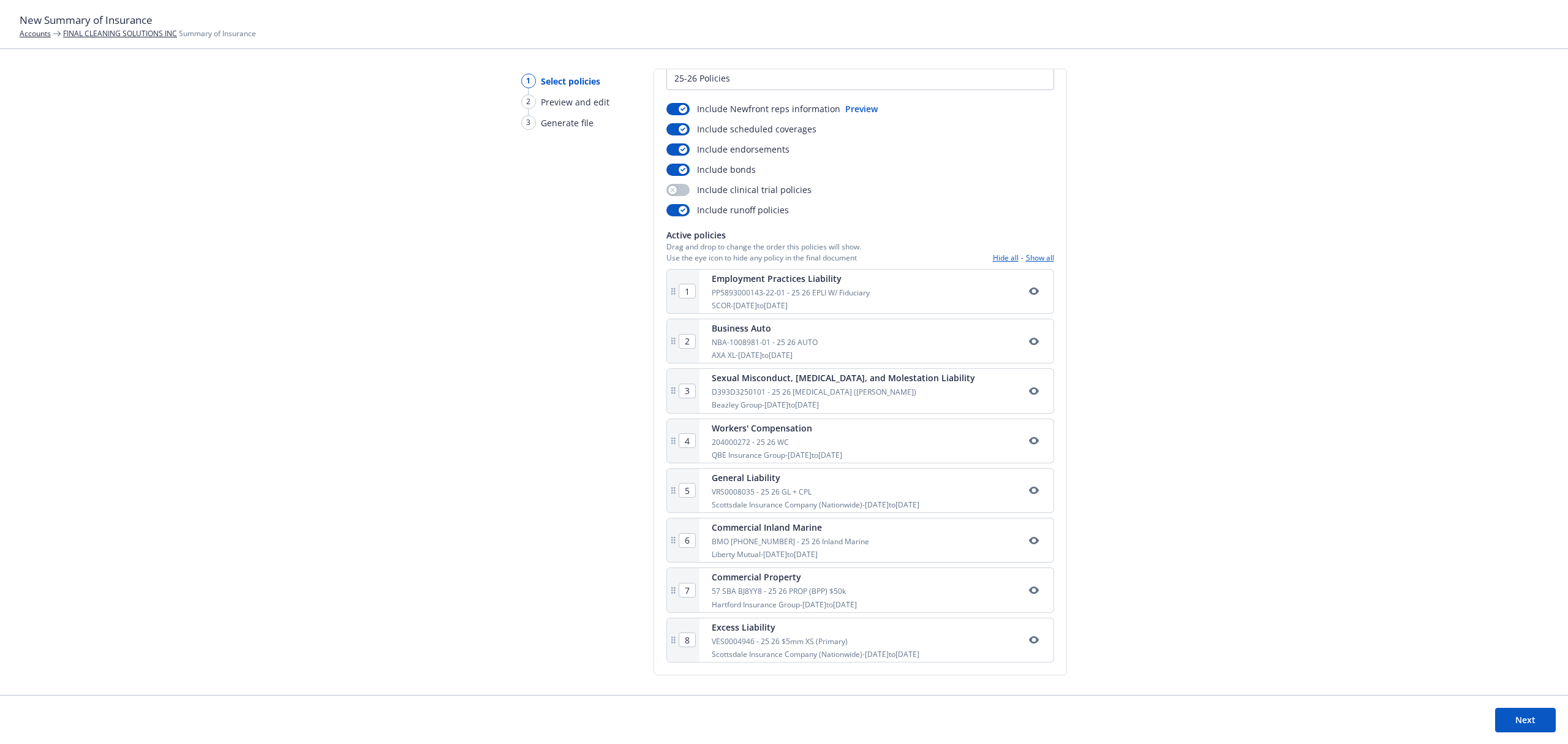
click at [1026, 253] on button "Show all" at bounding box center [1040, 258] width 28 height 11
